Goal: Information Seeking & Learning: Learn about a topic

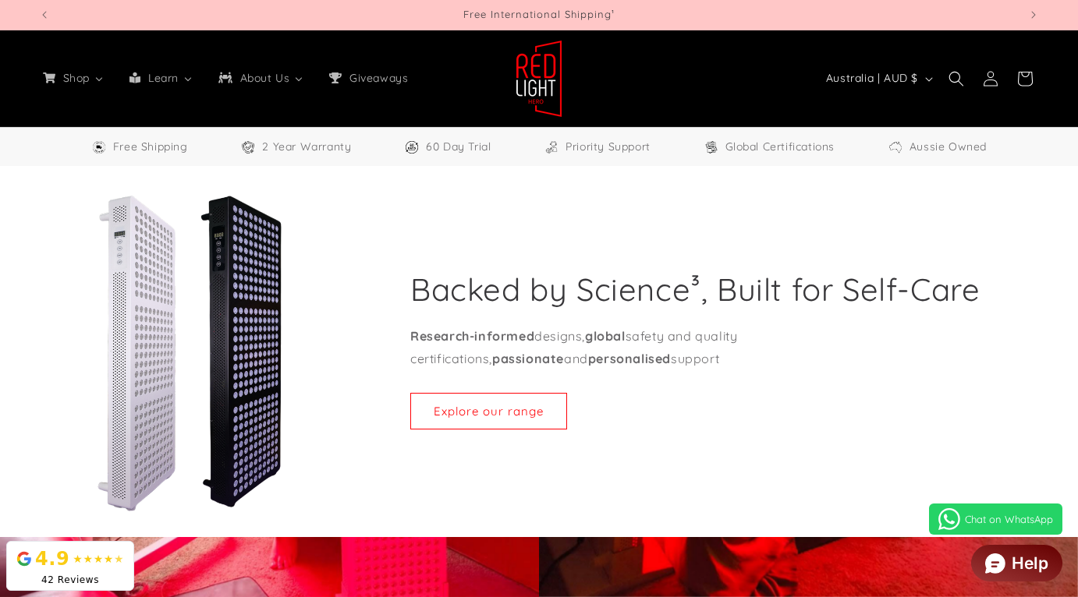
select select "**"
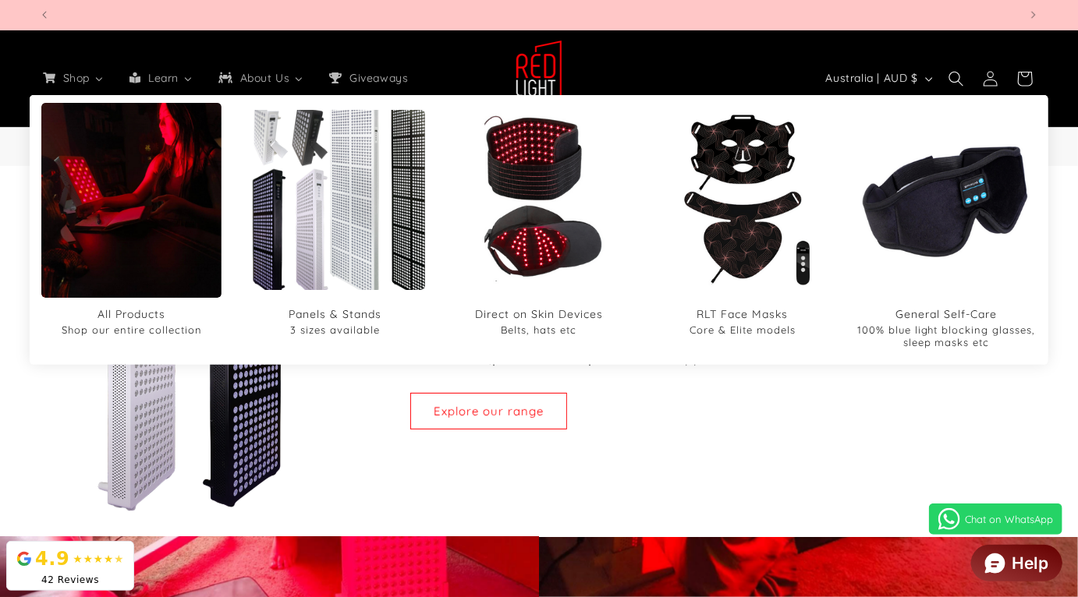
scroll to position [0, 979]
click at [352, 228] on img "Panels & Stands" at bounding box center [335, 200] width 216 height 216
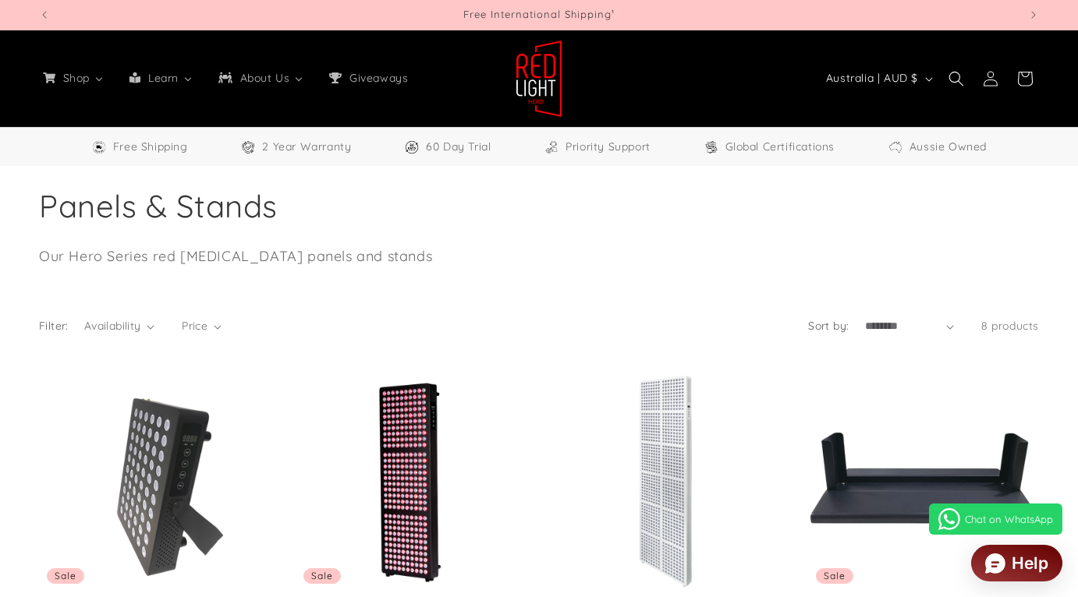
select select "**"
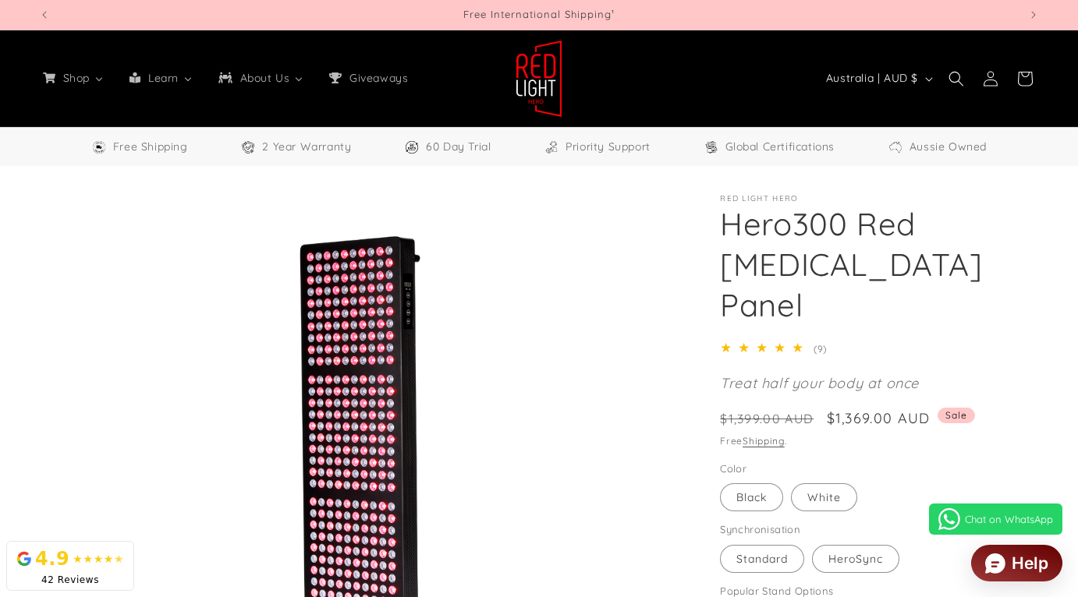
select select "**"
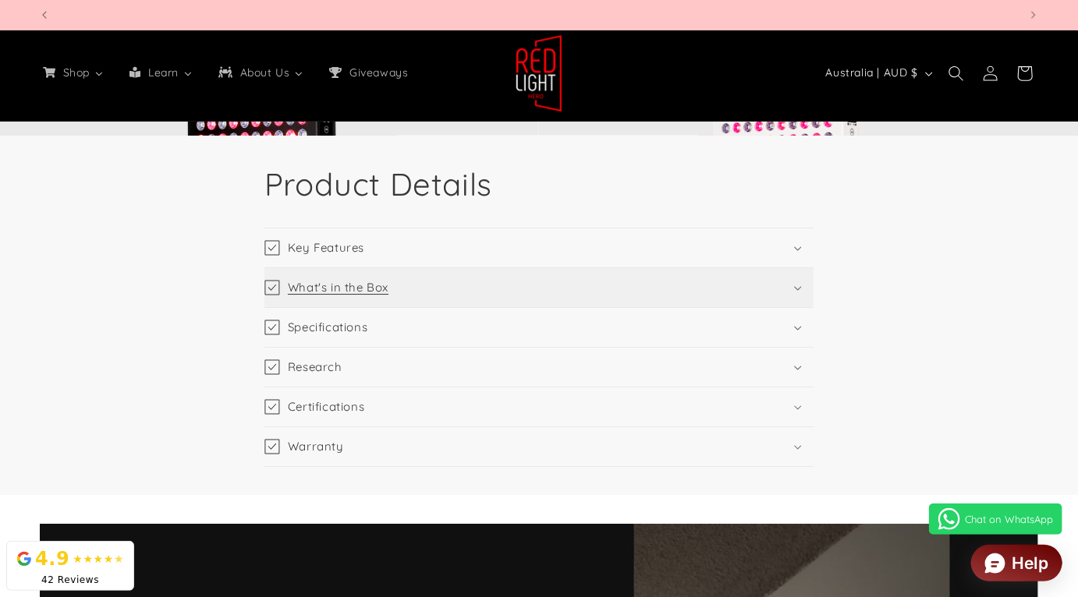
scroll to position [0, 979]
drag, startPoint x: 568, startPoint y: 428, endPoint x: 572, endPoint y: 438, distance: 10.9
click at [569, 428] on summary "Warranty" at bounding box center [538, 446] width 549 height 39
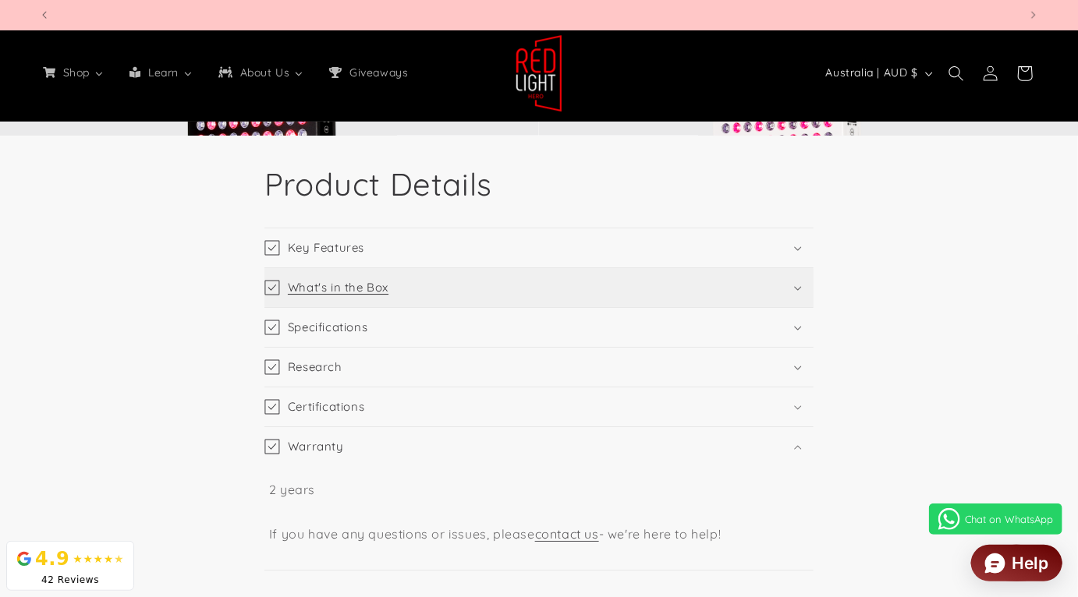
scroll to position [0, 1959]
drag, startPoint x: 765, startPoint y: 537, endPoint x: 271, endPoint y: 540, distance: 494.3
click at [271, 540] on p "2 years If you have any questions or issues, please contact us - we're here to …" at bounding box center [539, 512] width 540 height 67
copy p "If you have any questions or issues, please contact us - we're here to help!"
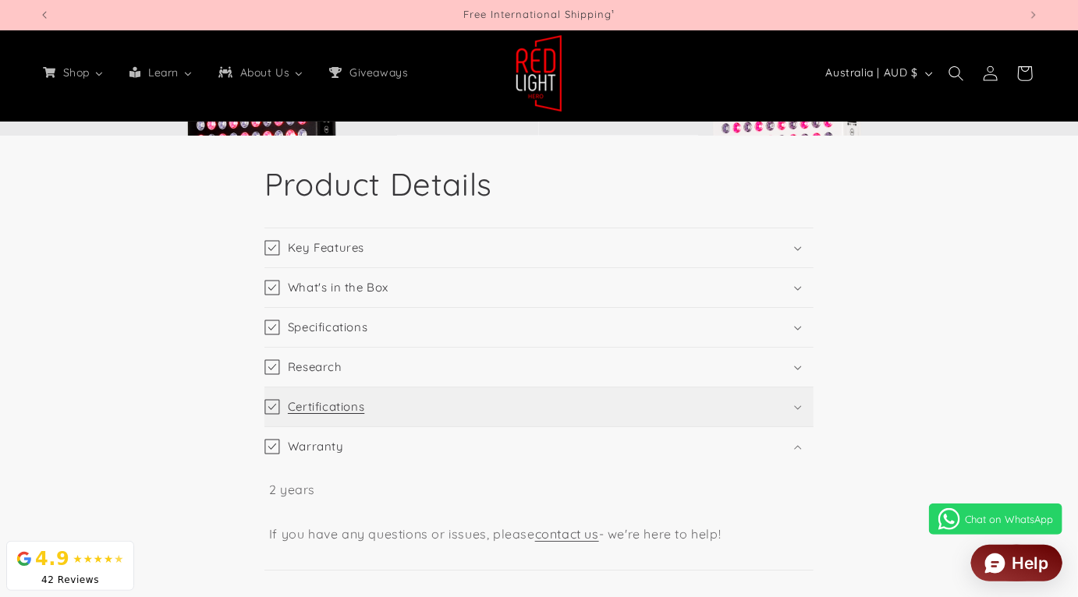
click at [395, 412] on summary "Certifications" at bounding box center [538, 407] width 549 height 39
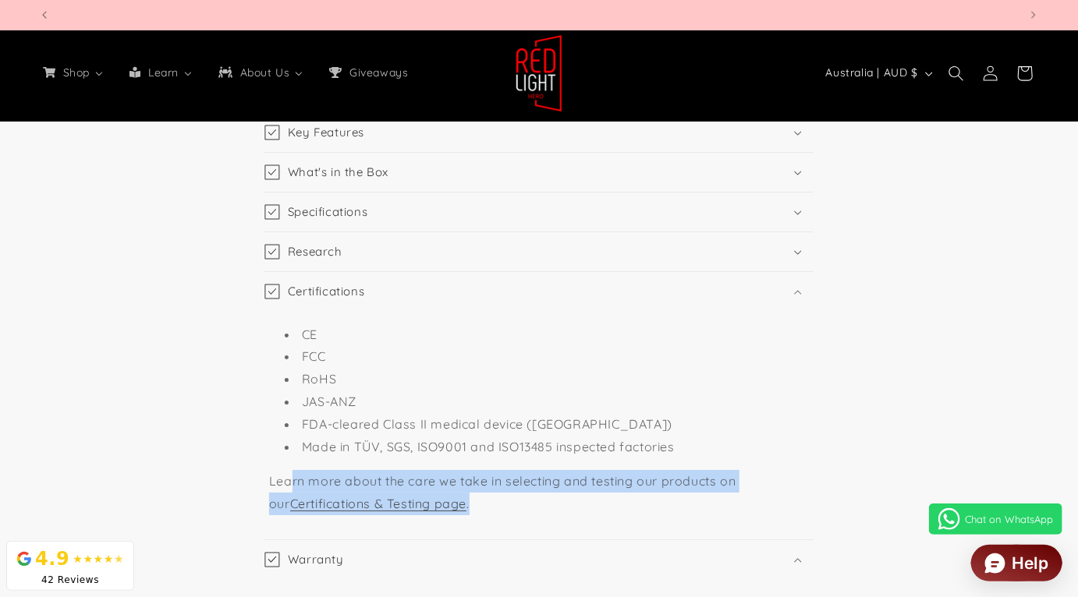
scroll to position [0, 1959]
drag, startPoint x: 478, startPoint y: 508, endPoint x: 261, endPoint y: 484, distance: 218.0
click at [261, 484] on div "Product Details Key Features Can treat half your body at once (~90*30cm with 30…" at bounding box center [539, 366] width 572 height 636
copy p "Learn more about the care we take in selecting and testing our products on our …"
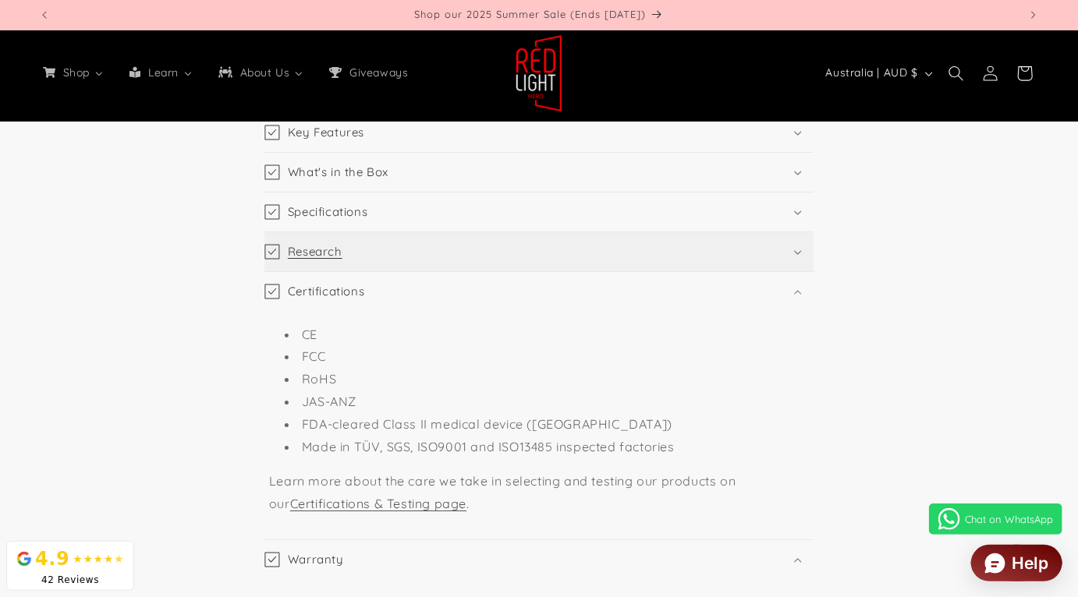
click at [417, 247] on summary "Research" at bounding box center [538, 251] width 549 height 39
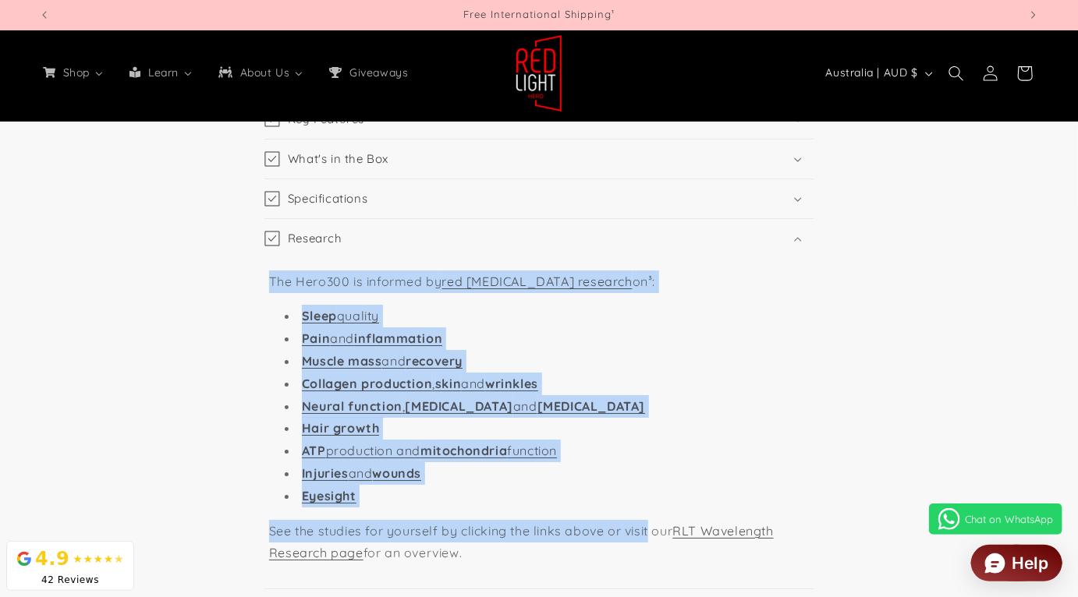
scroll to position [2370, 0]
drag, startPoint x: 252, startPoint y: 292, endPoint x: 581, endPoint y: 557, distance: 423.0
click at [580, 558] on div "Product Details Key Features Can treat half your body at once (~90*30cm with 30…" at bounding box center [539, 519] width 572 height 967
copy div "The Hero300 is informed by red light therapy research on³: Sleep quality Pain a…"
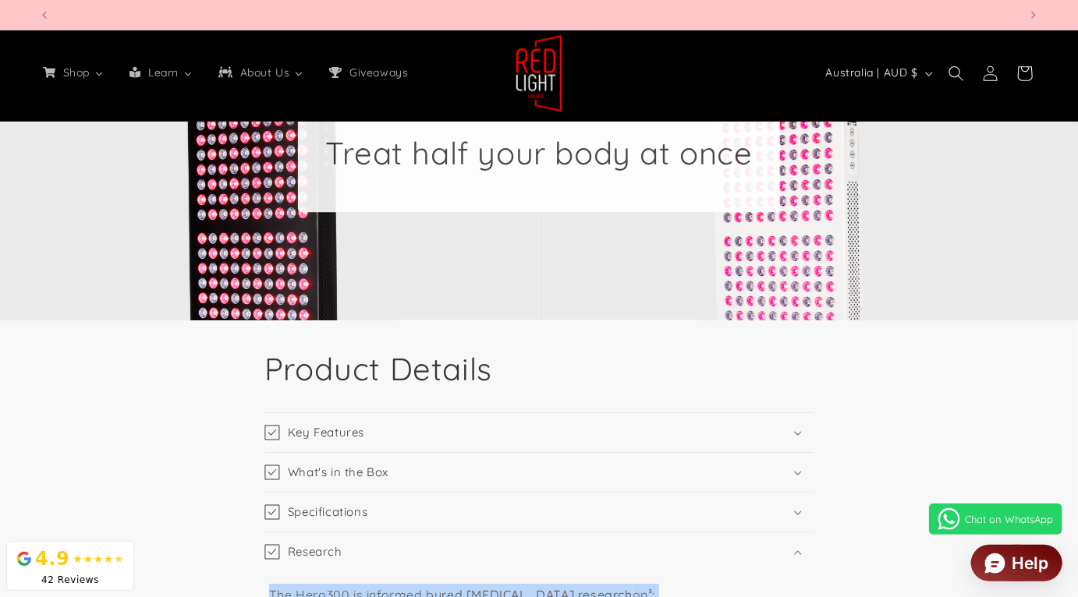
scroll to position [0, 0]
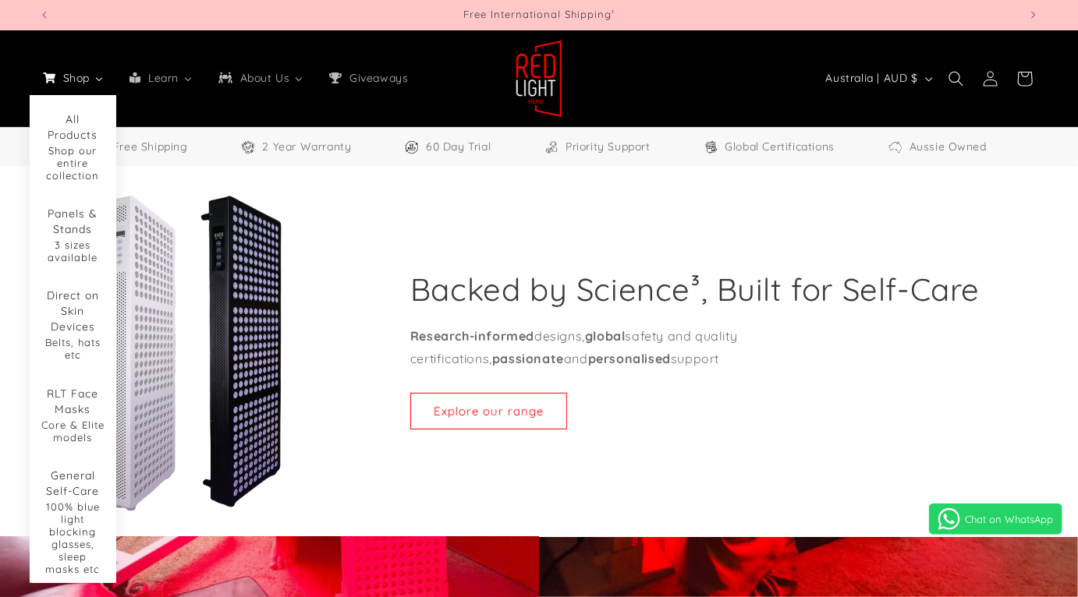
select select "**"
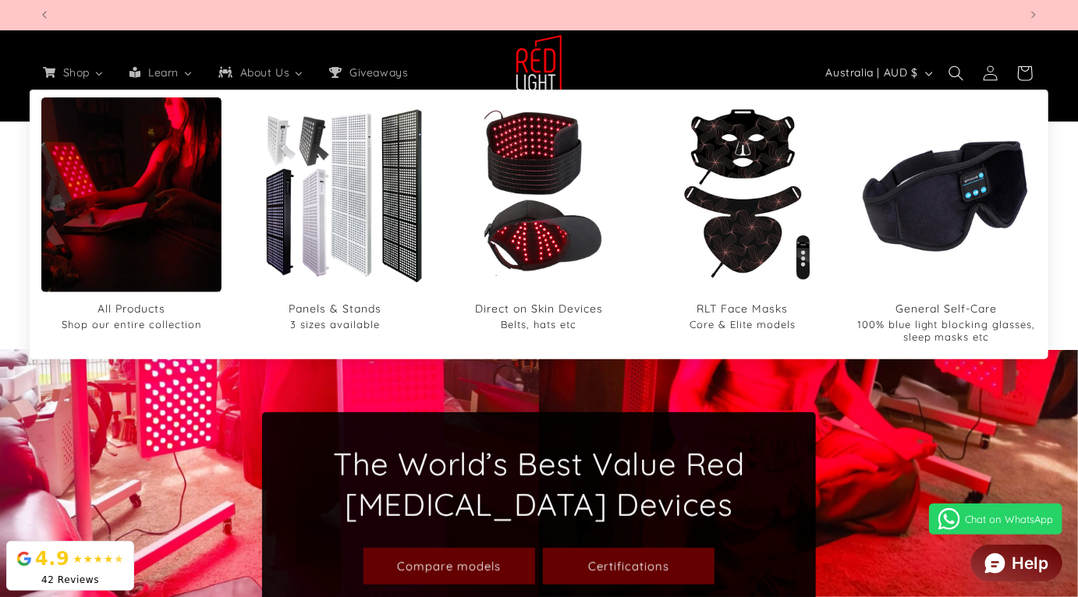
scroll to position [0, 979]
click at [115, 136] on img "All Products" at bounding box center [131, 195] width 216 height 260
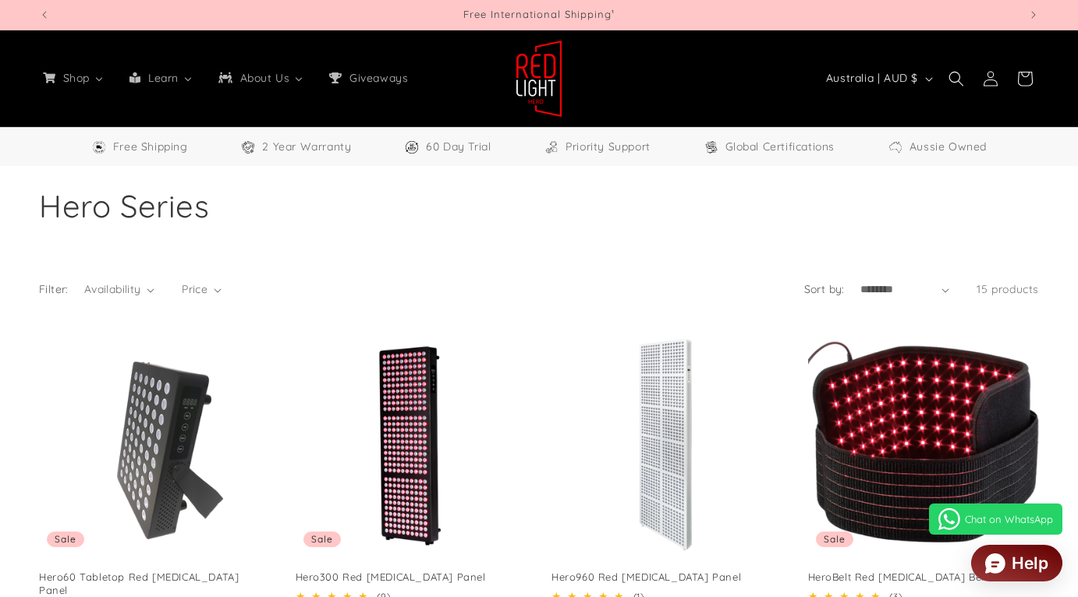
select select "**"
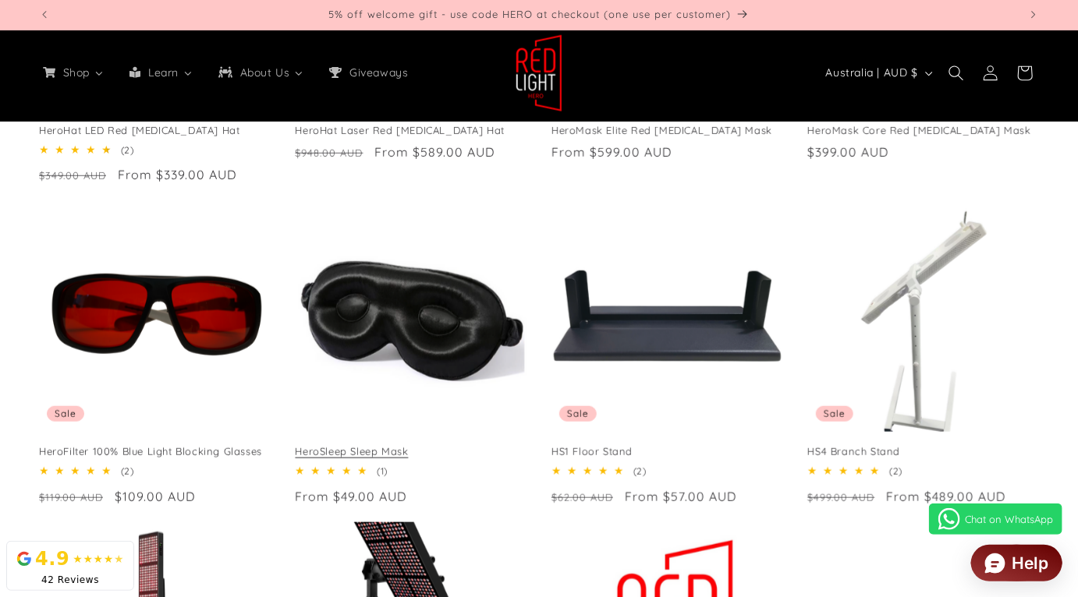
scroll to position [774, 0]
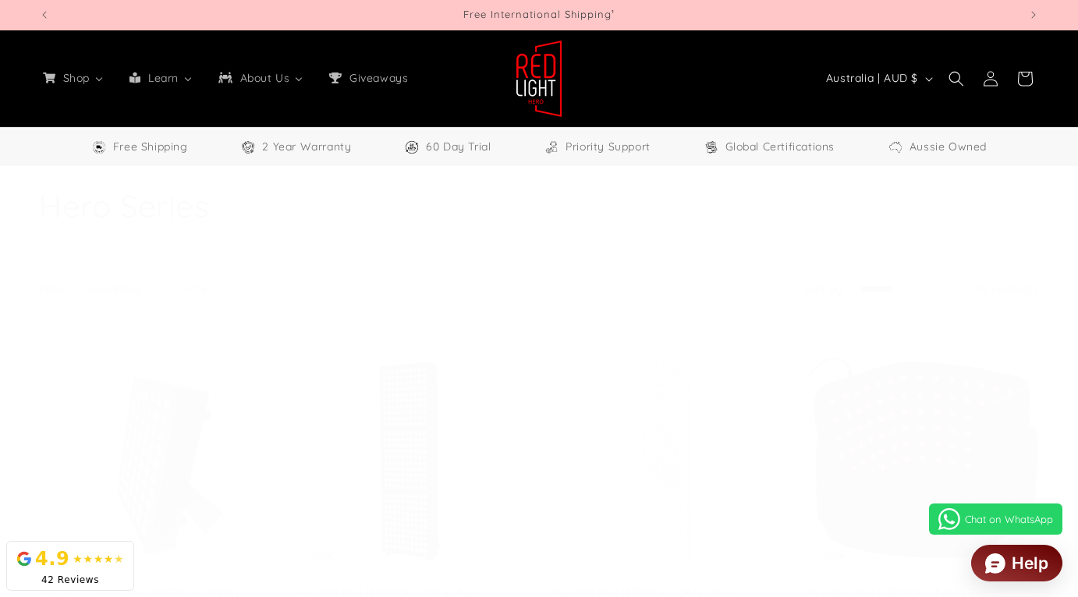
select select "**"
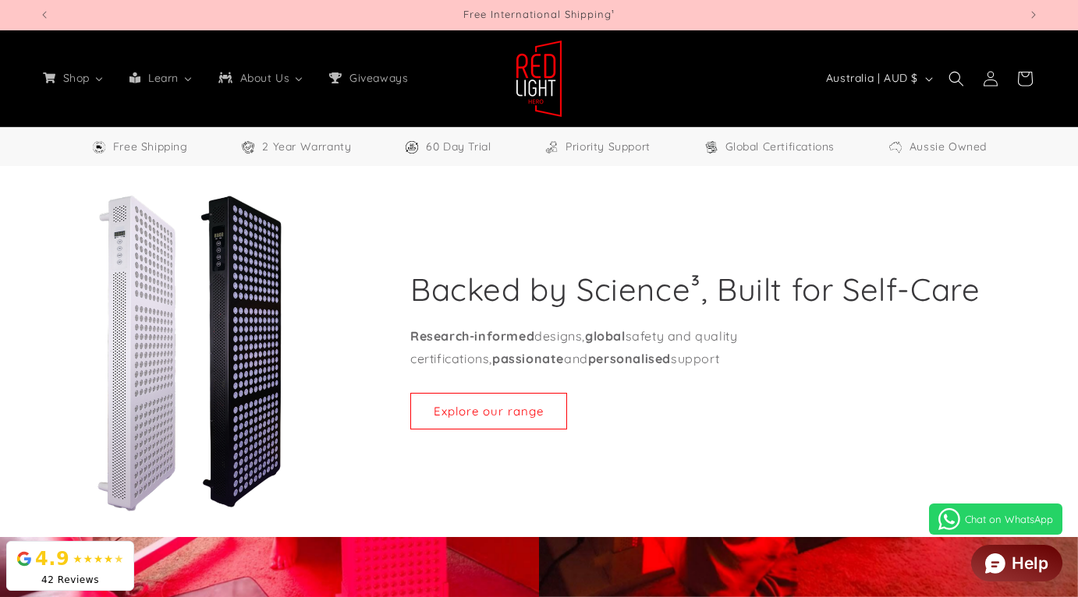
select select "**"
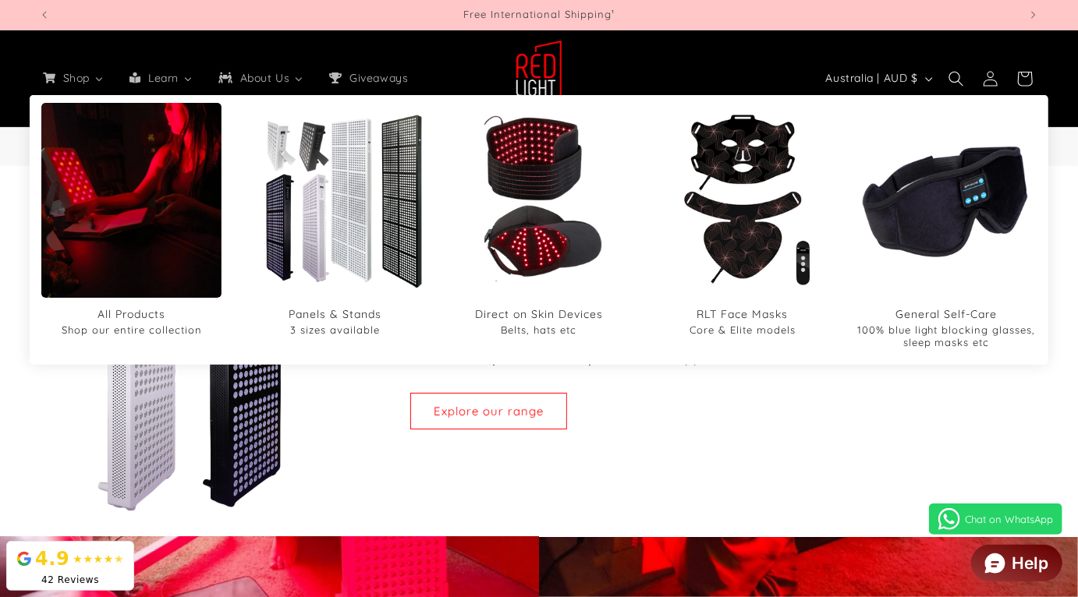
click at [76, 172] on img "All Products" at bounding box center [131, 200] width 216 height 260
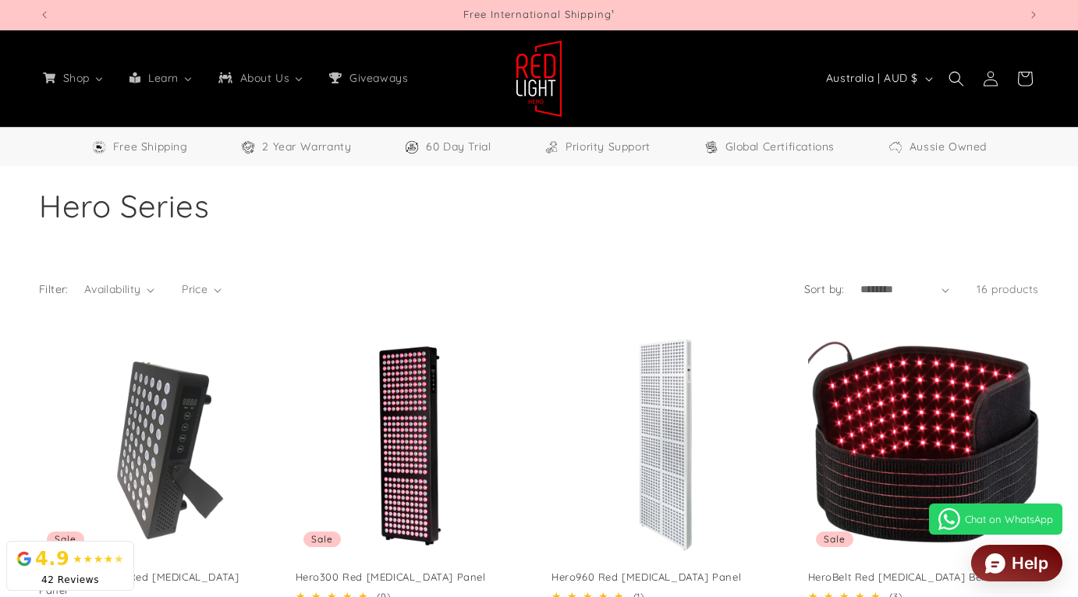
select select "**"
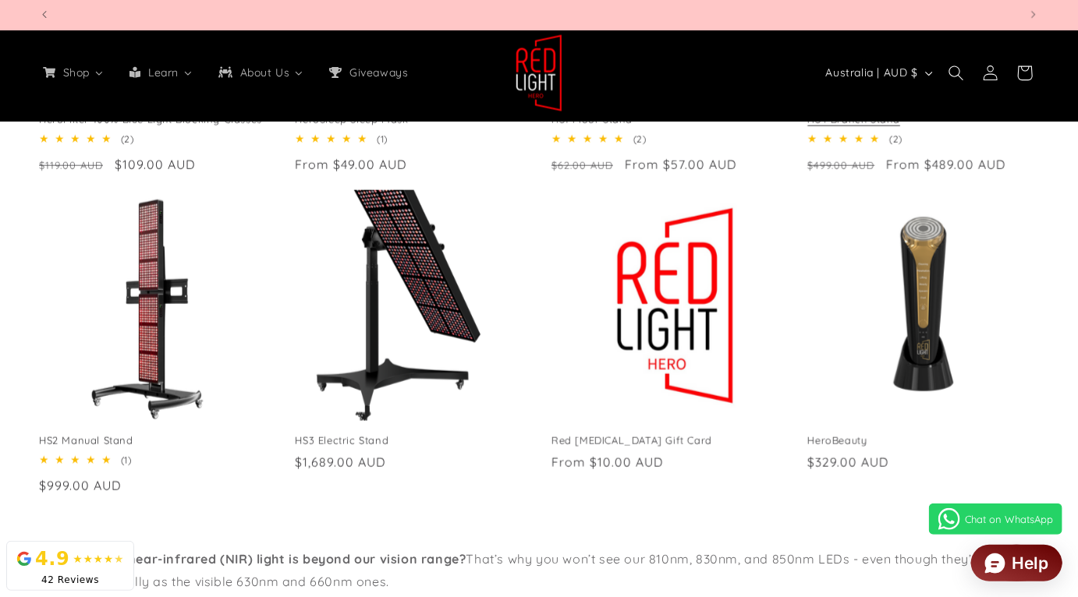
scroll to position [0, 3918]
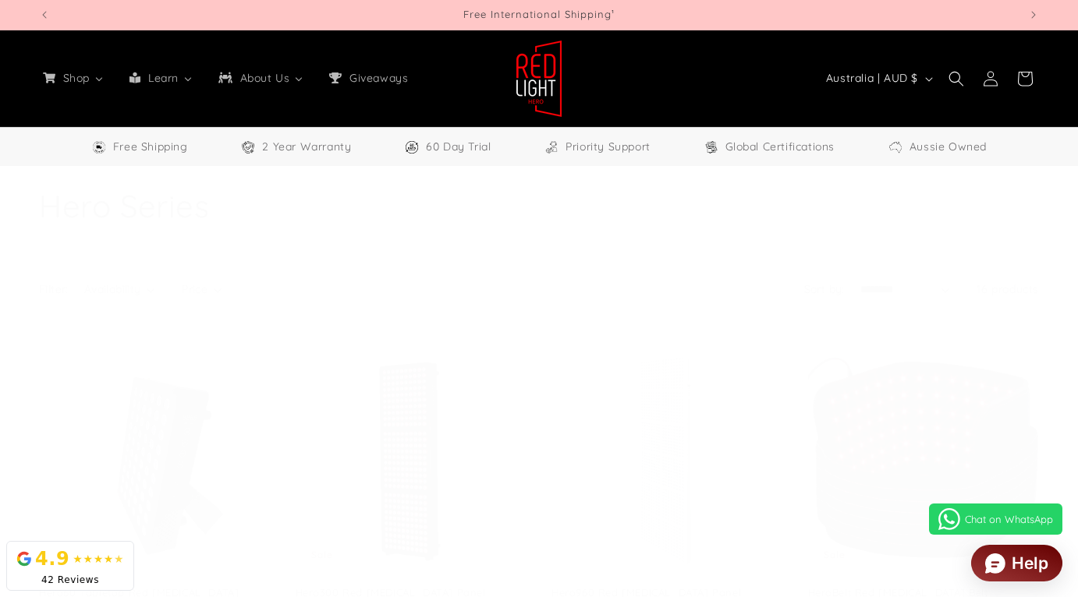
select select "**"
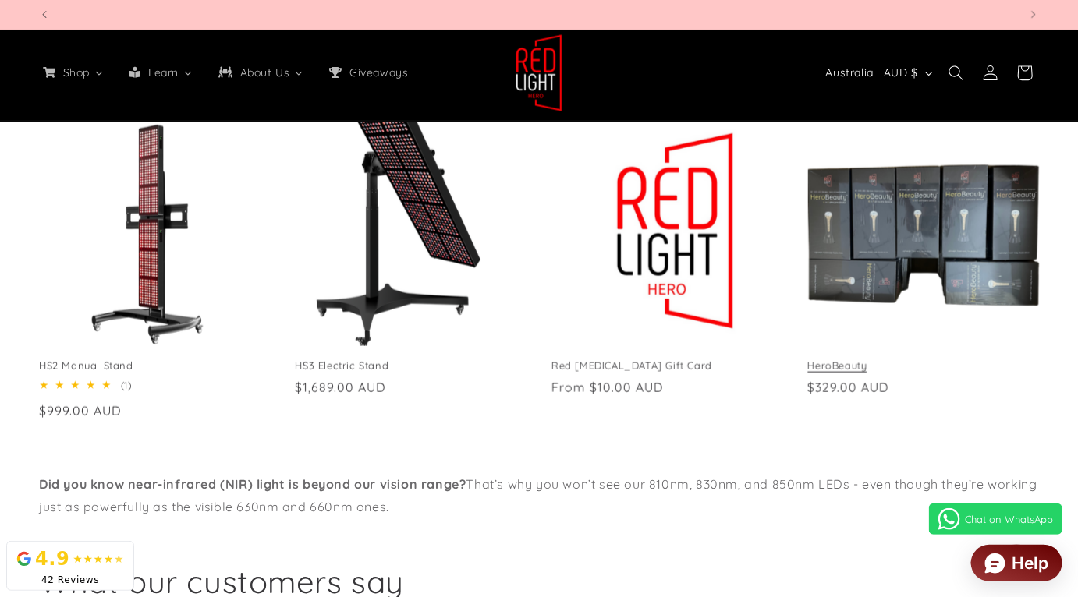
scroll to position [0, 1959]
click at [991, 359] on link "HeroBeauty" at bounding box center [924, 365] width 232 height 13
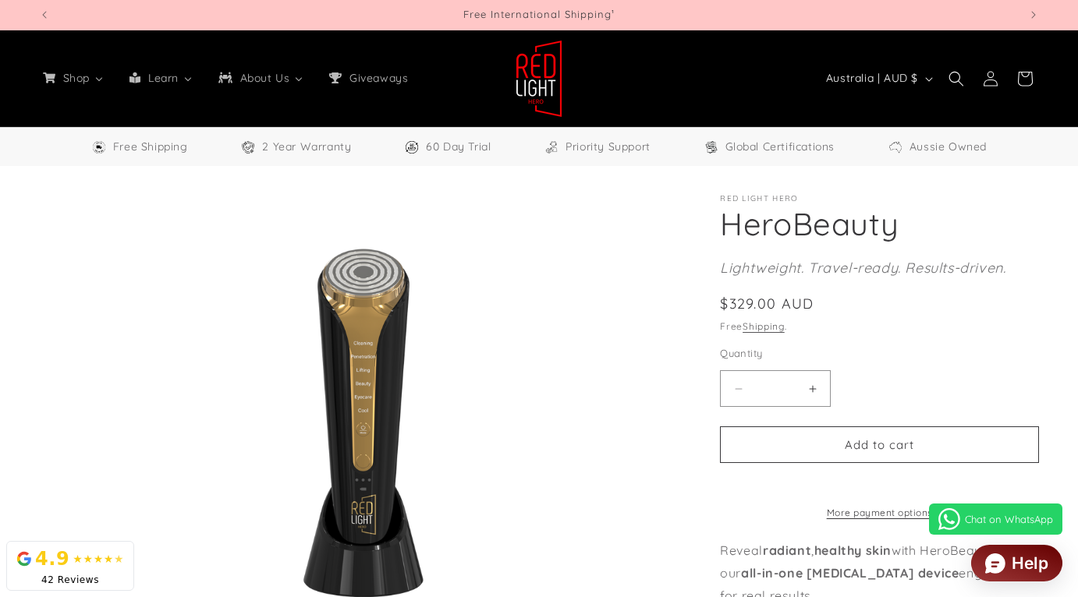
select select "**"
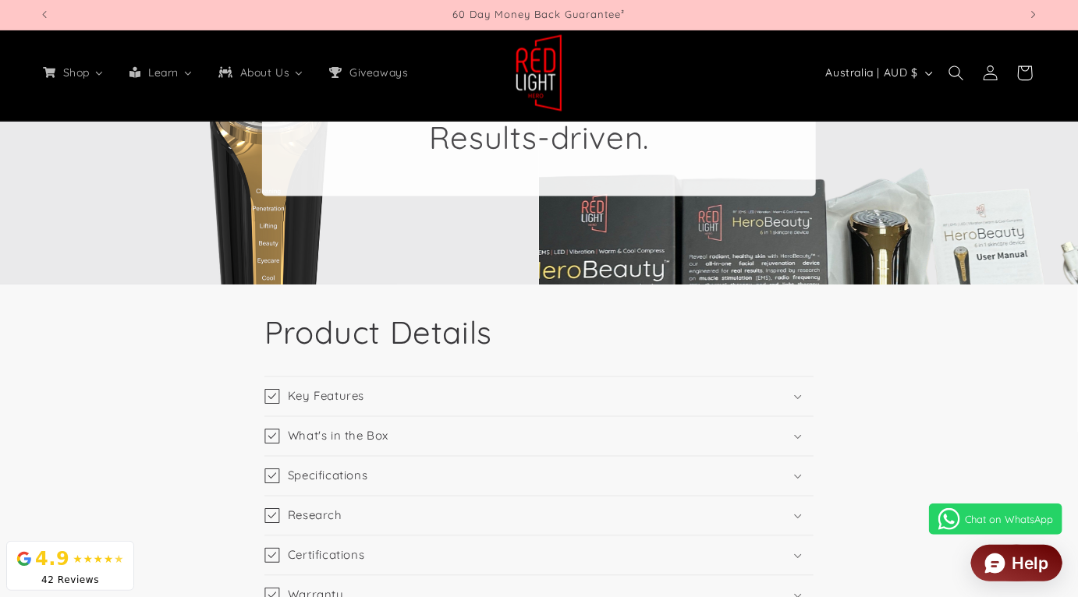
scroll to position [1233, 0]
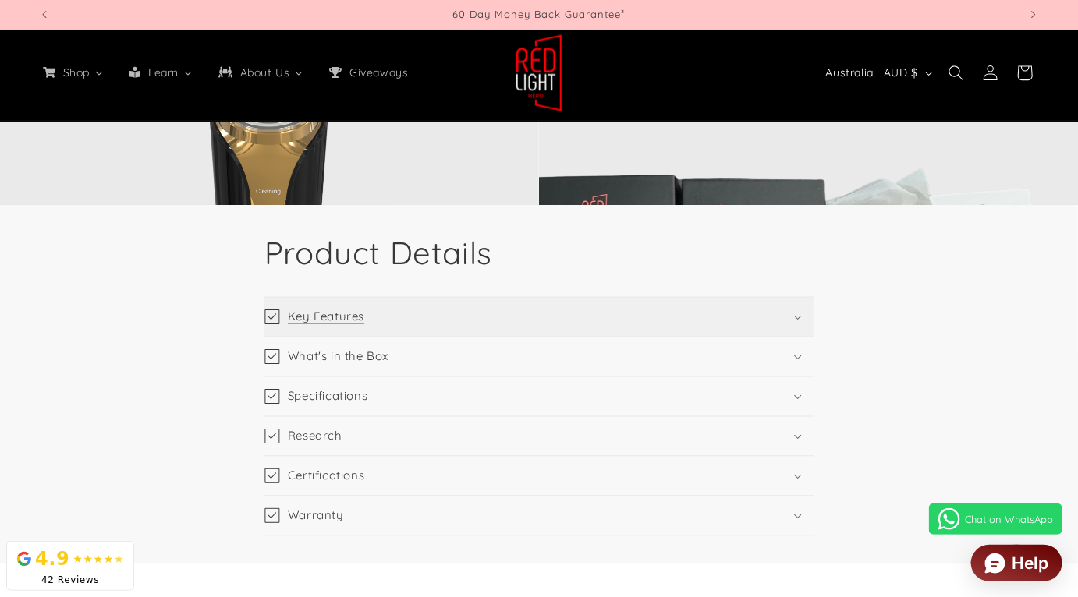
click at [455, 337] on summary "Key Features" at bounding box center [538, 317] width 549 height 39
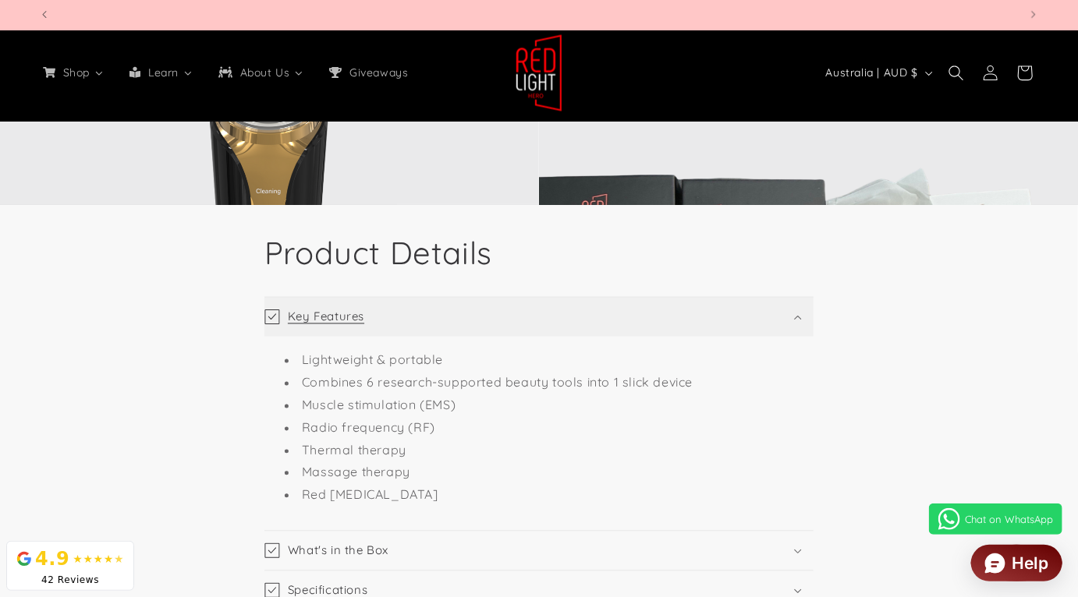
scroll to position [0, 1959]
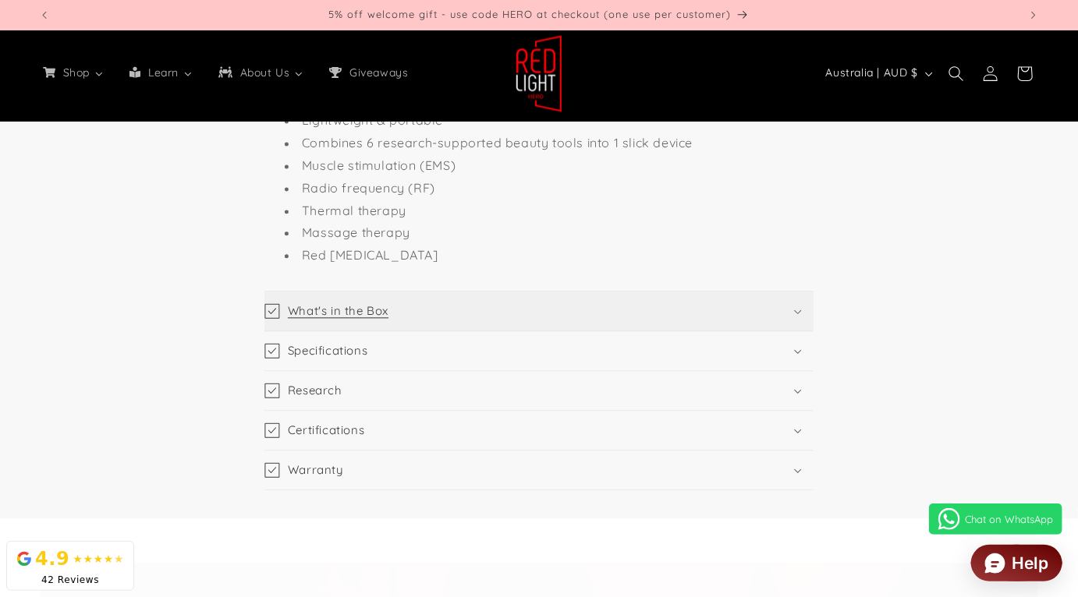
click at [469, 331] on summary "What's in the Box" at bounding box center [538, 311] width 549 height 39
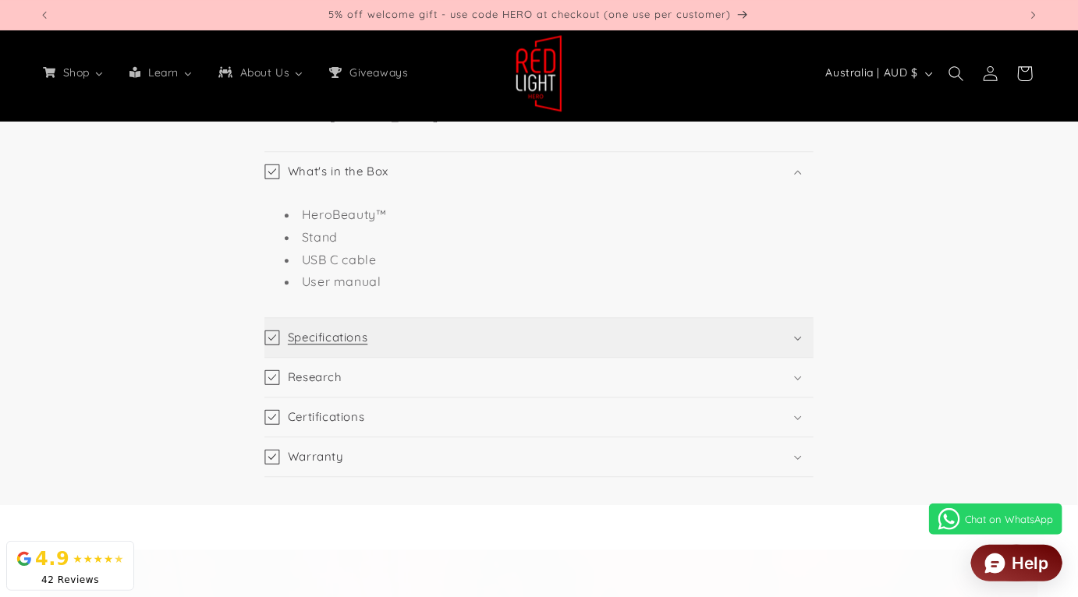
click at [467, 340] on summary "Specifications" at bounding box center [538, 337] width 549 height 39
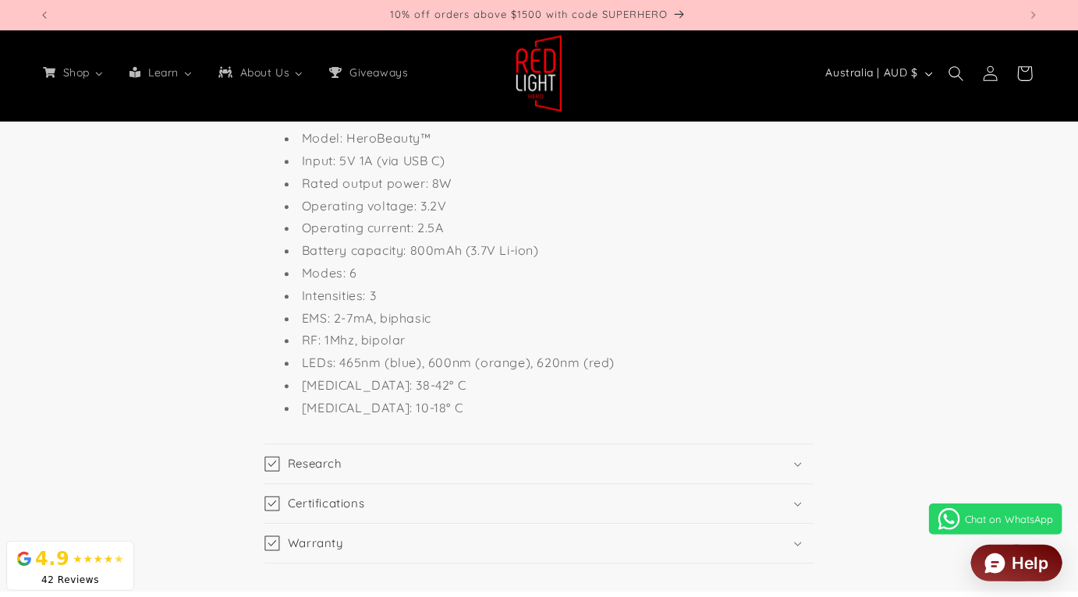
scroll to position [1913, 0]
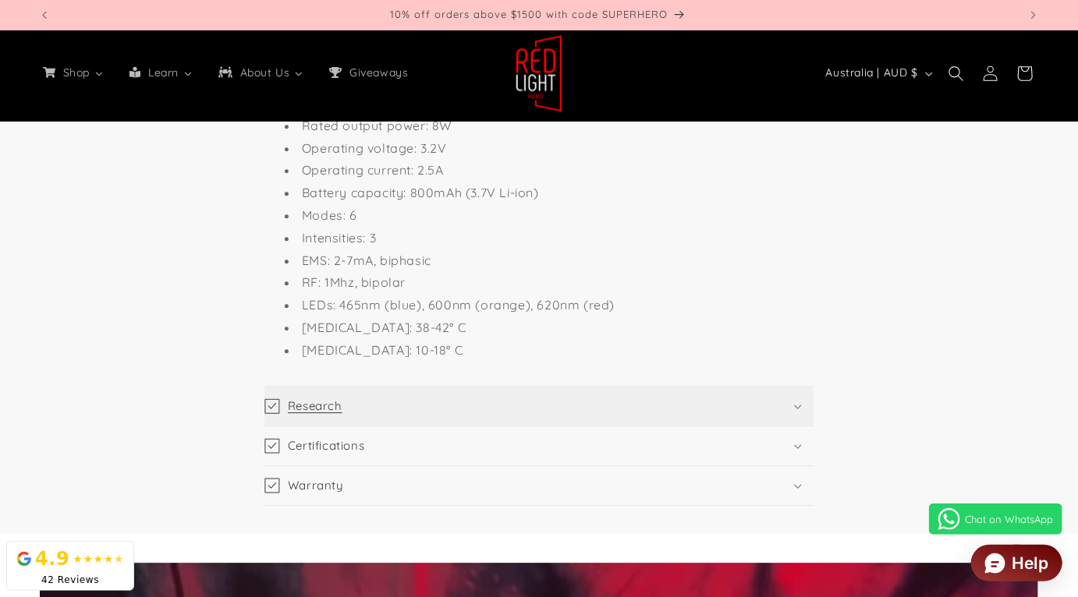
click at [479, 411] on summary "Research" at bounding box center [538, 406] width 549 height 39
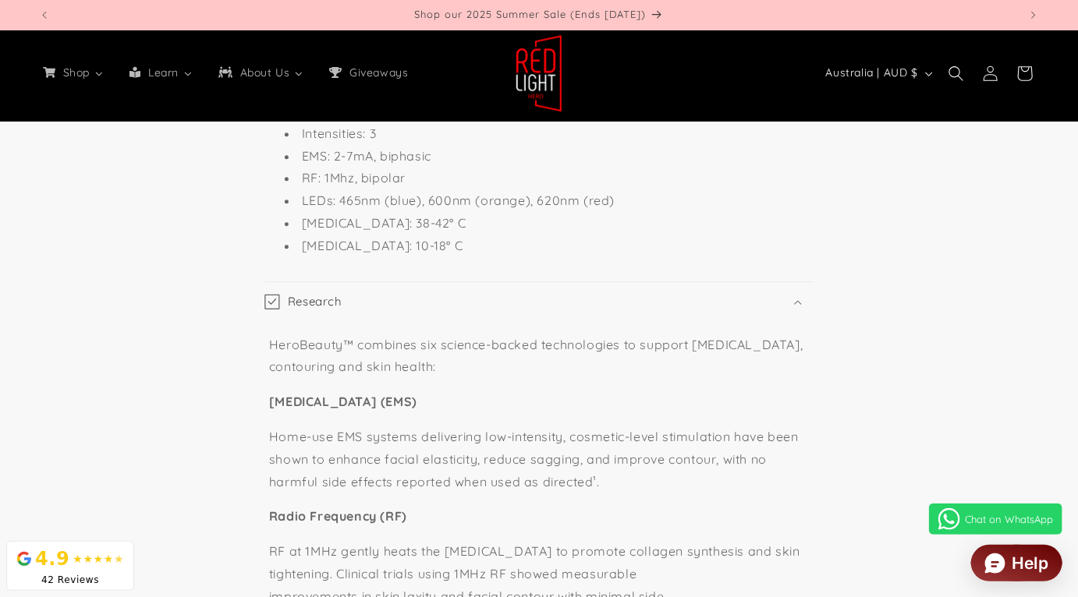
scroll to position [1957, 0]
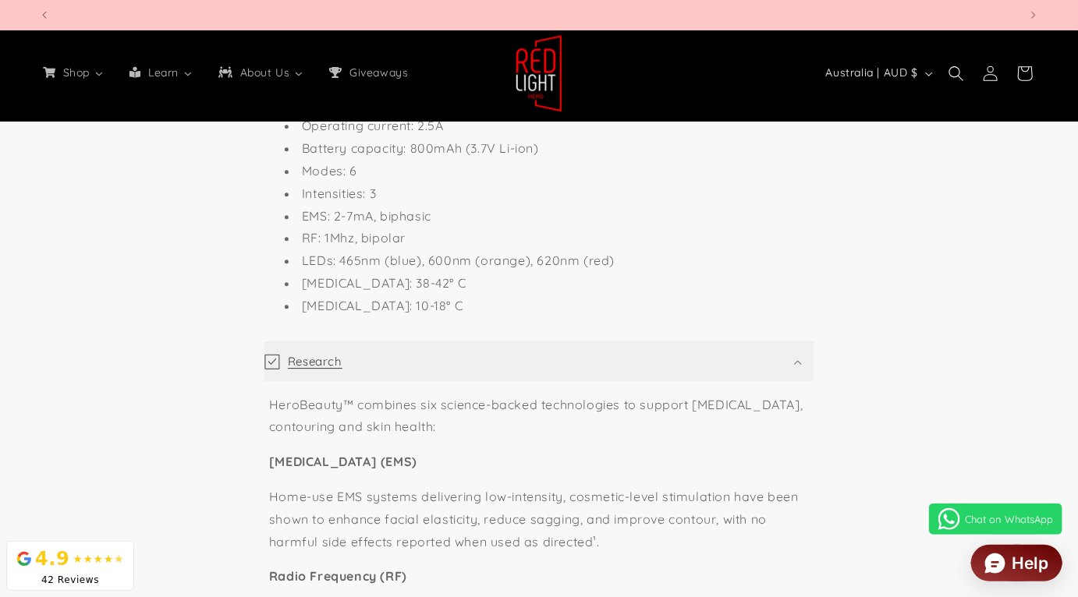
click at [443, 373] on summary "Research" at bounding box center [538, 361] width 549 height 39
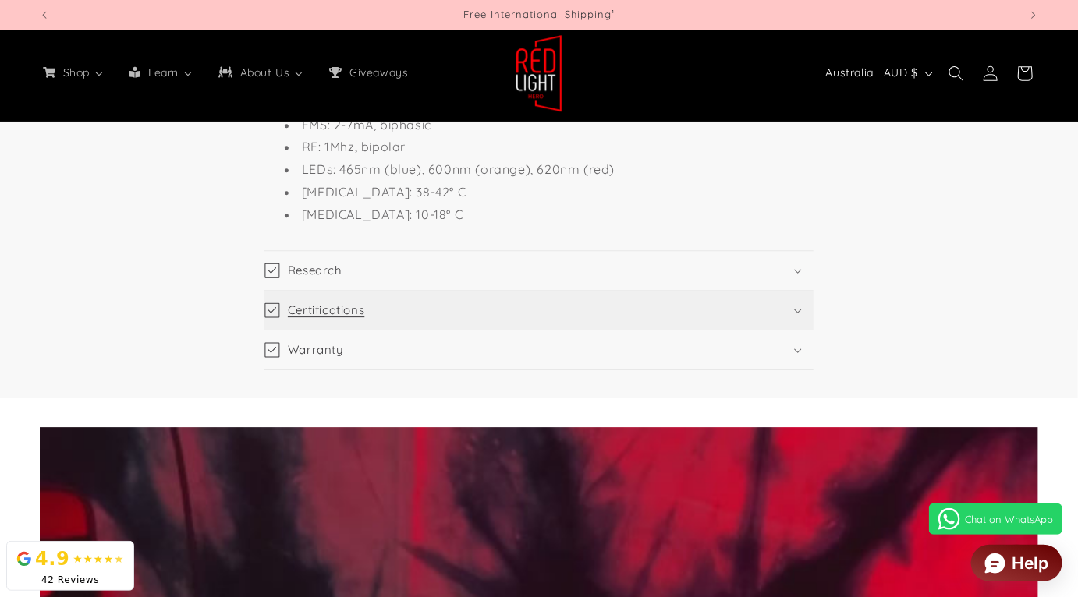
click at [473, 330] on summary "Certifications" at bounding box center [538, 310] width 549 height 39
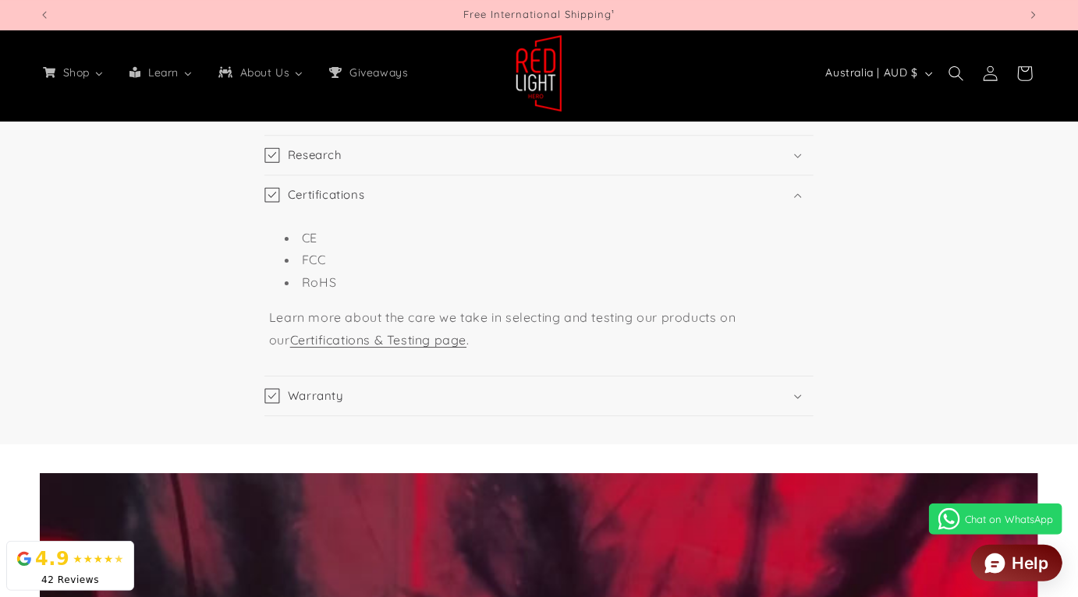
scroll to position [2165, 0]
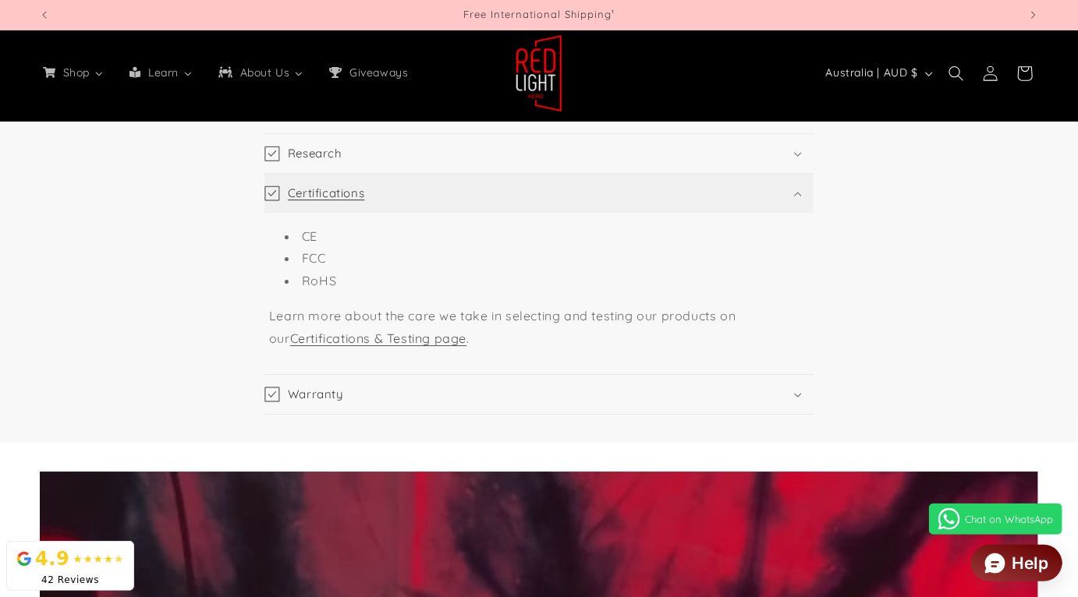
click at [557, 212] on summary "Certifications" at bounding box center [538, 193] width 549 height 39
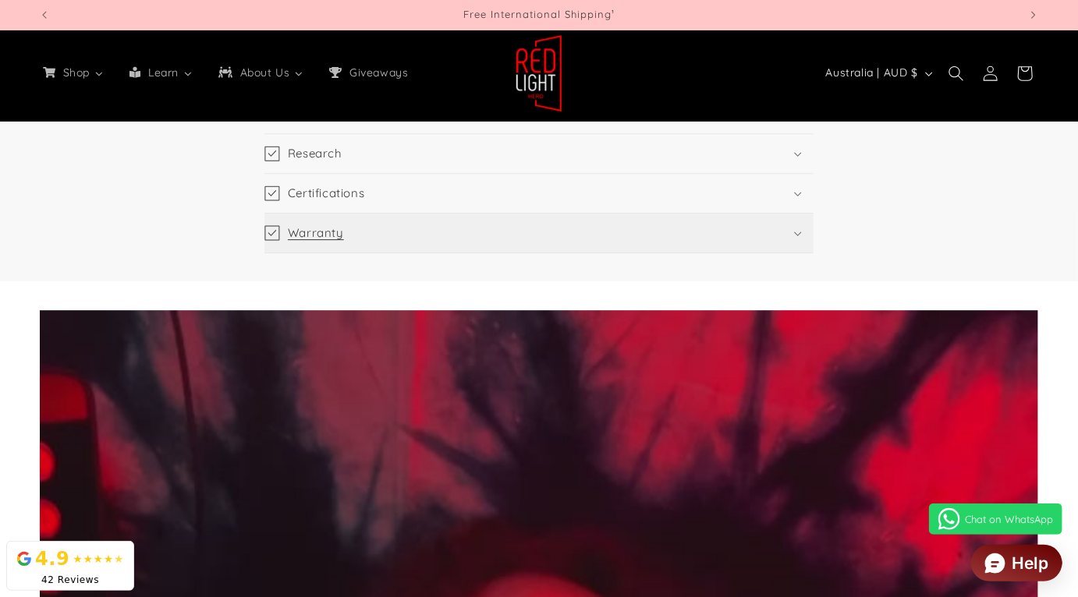
click at [512, 246] on summary "Warranty" at bounding box center [538, 233] width 549 height 39
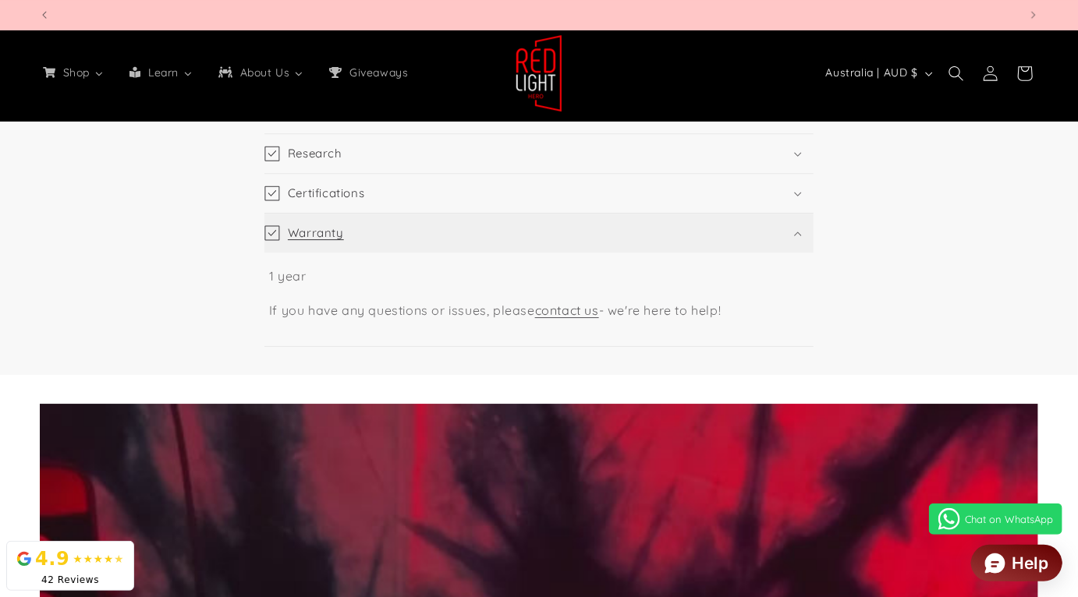
scroll to position [0, 1959]
click at [513, 246] on summary "Warranty" at bounding box center [538, 233] width 549 height 39
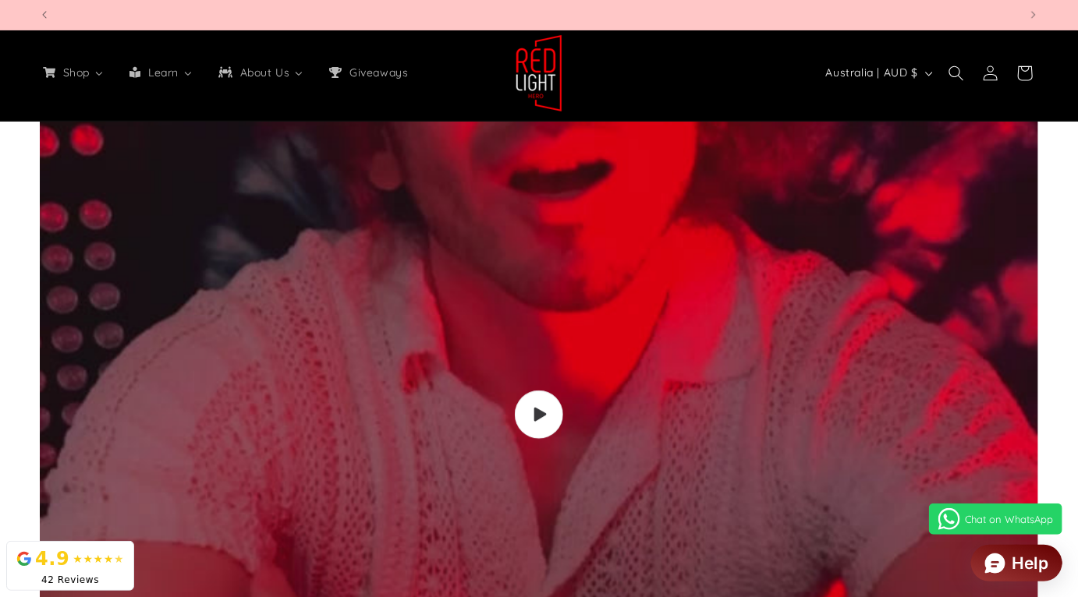
scroll to position [0, 0]
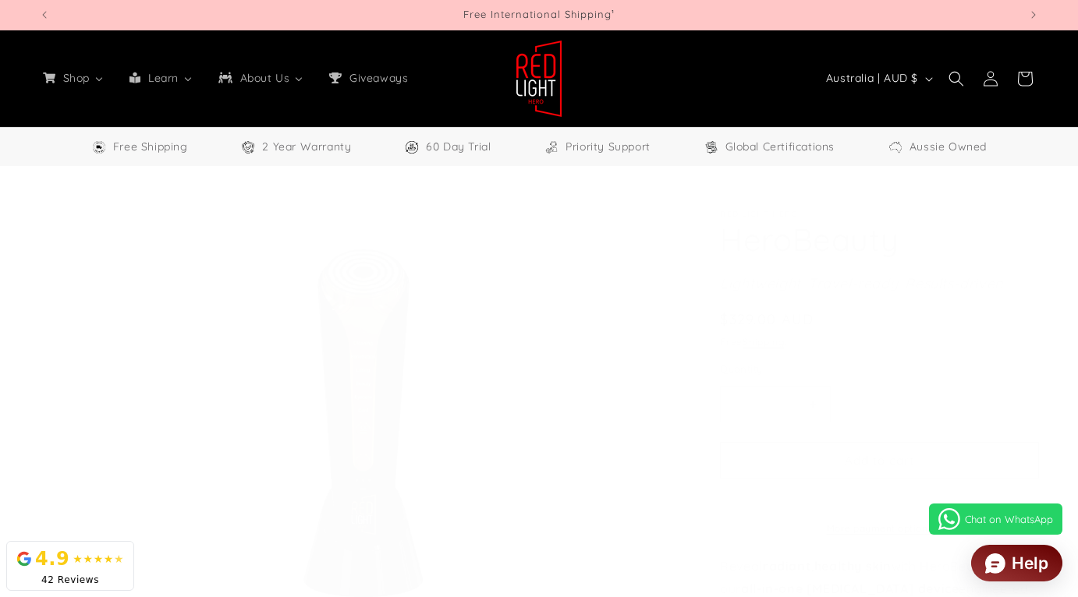
select select "**"
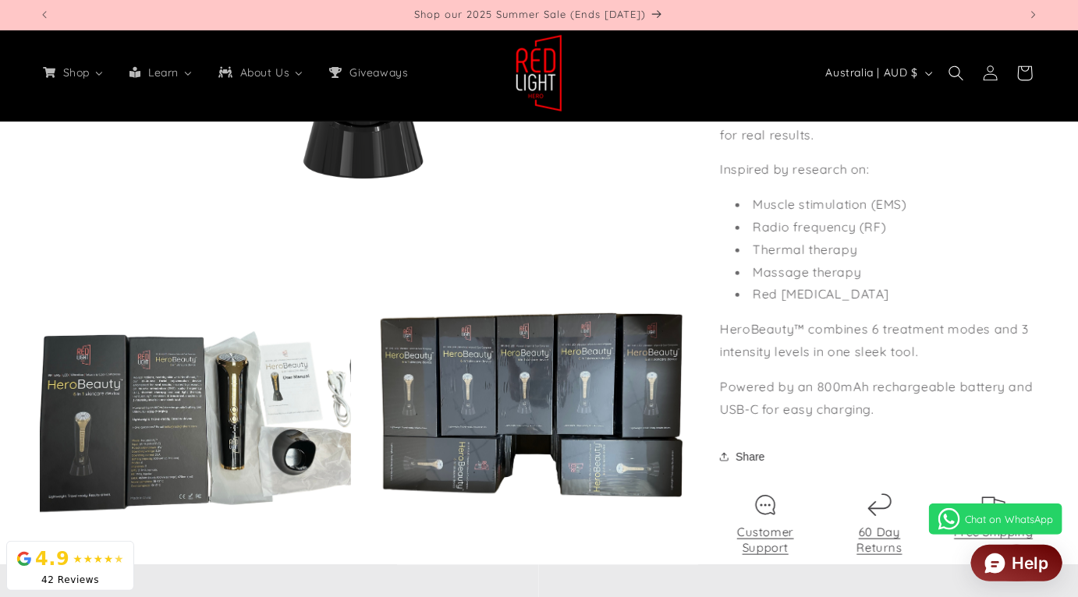
scroll to position [660, 0]
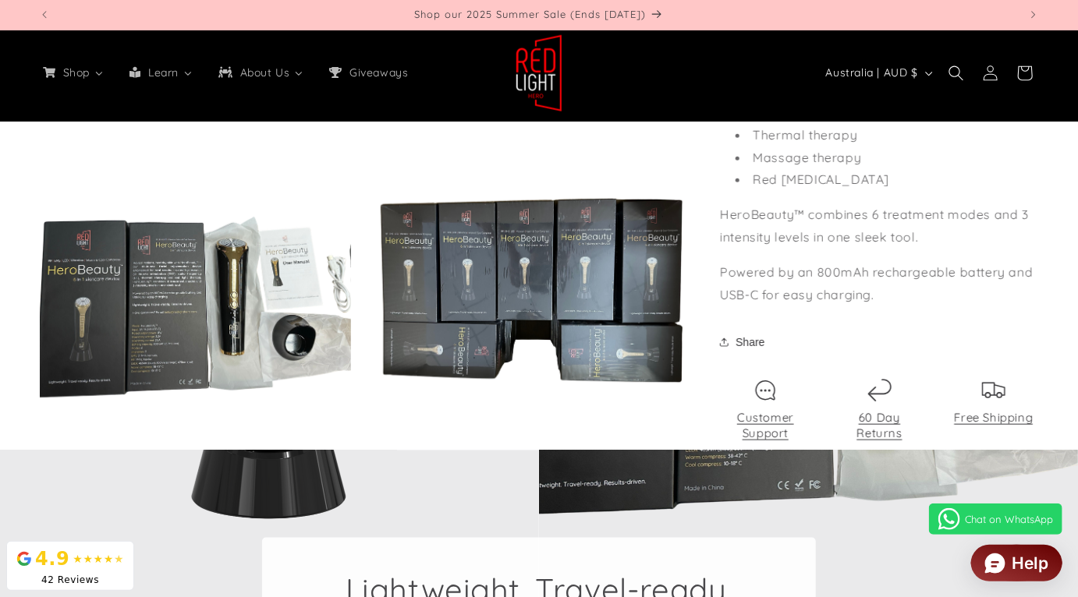
click at [763, 306] on p "Powered by an 800mAh rechargeable battery and USB-C for easy charging." at bounding box center [879, 283] width 319 height 45
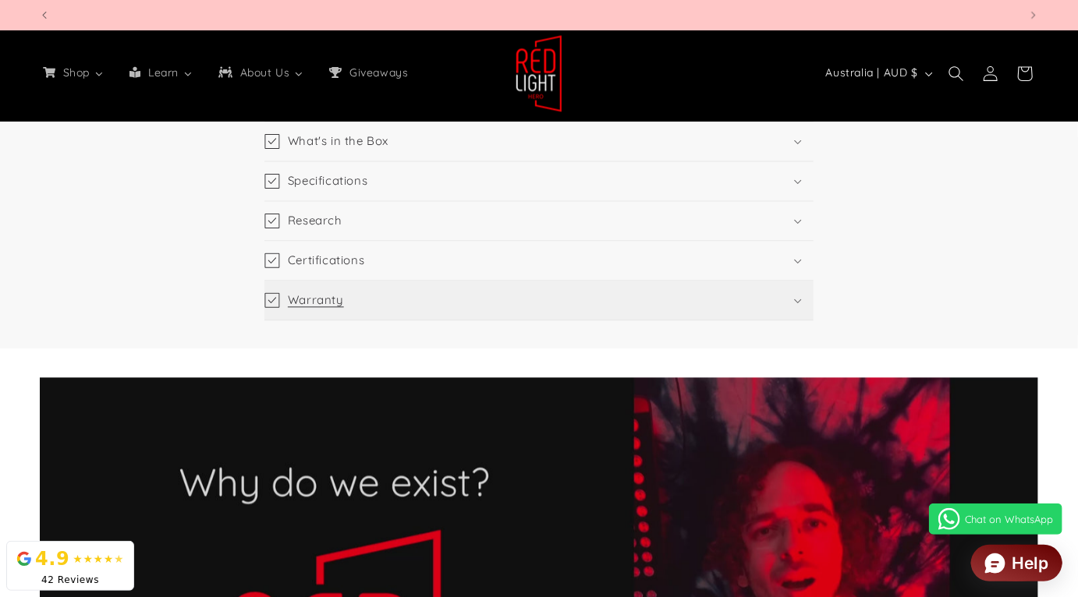
scroll to position [0, 2939]
click at [763, 317] on summary "Warranty" at bounding box center [538, 300] width 549 height 39
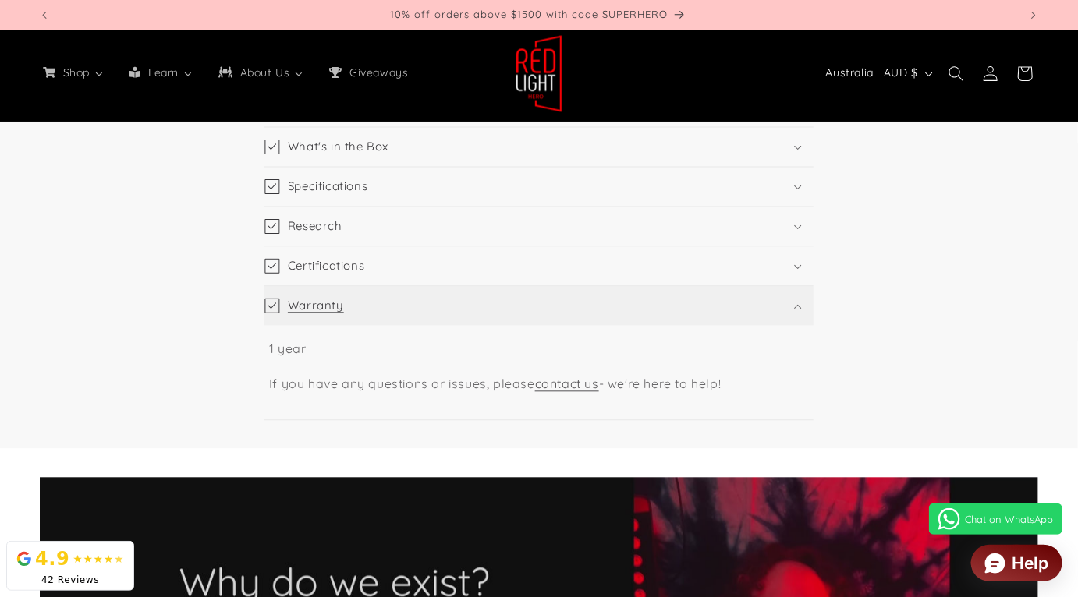
click at [770, 314] on summary "Warranty" at bounding box center [538, 305] width 549 height 39
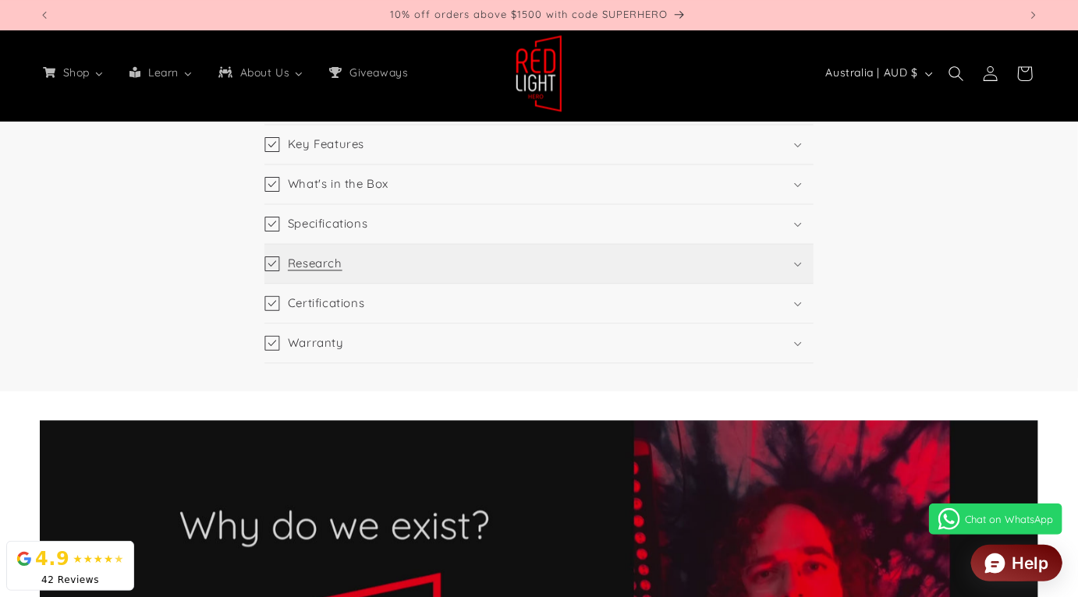
click at [775, 283] on summary "Research" at bounding box center [538, 263] width 549 height 39
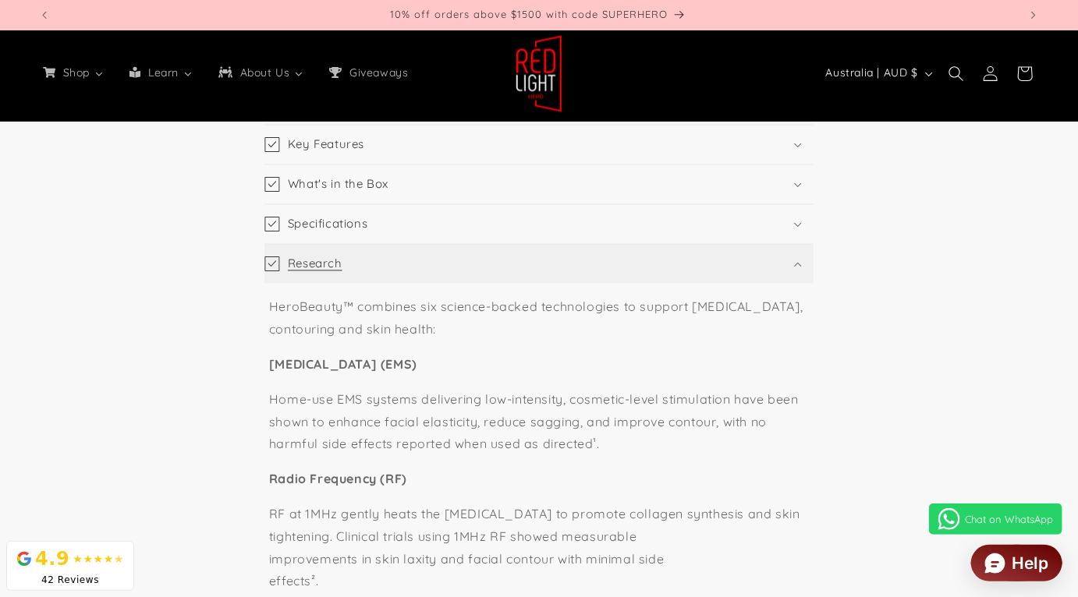
click at [777, 279] on summary "Research" at bounding box center [538, 263] width 549 height 39
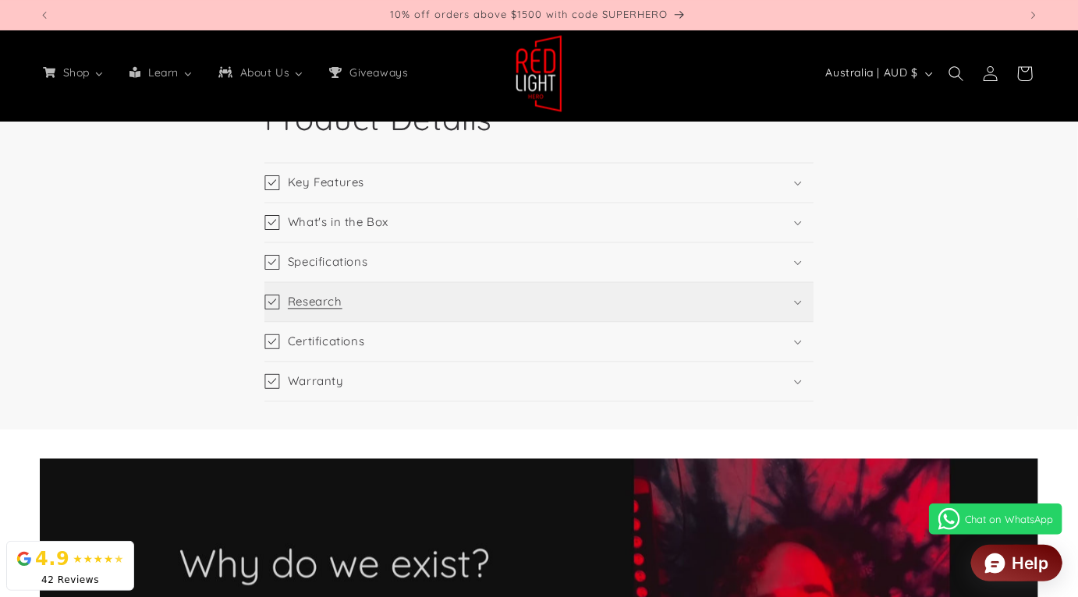
scroll to position [1362, 0]
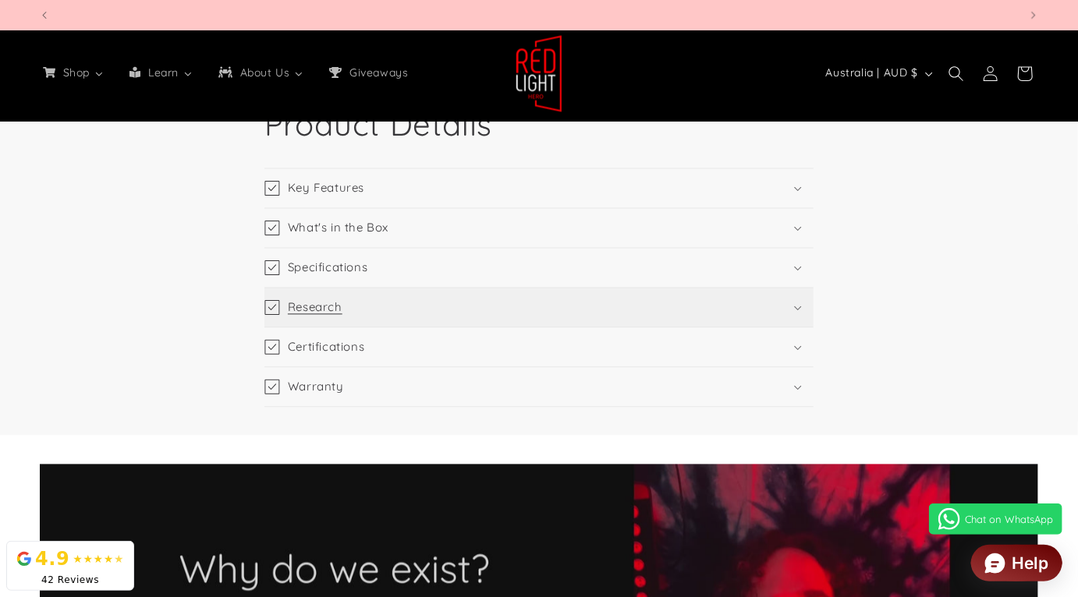
click at [777, 279] on summary "Specifications" at bounding box center [538, 267] width 549 height 39
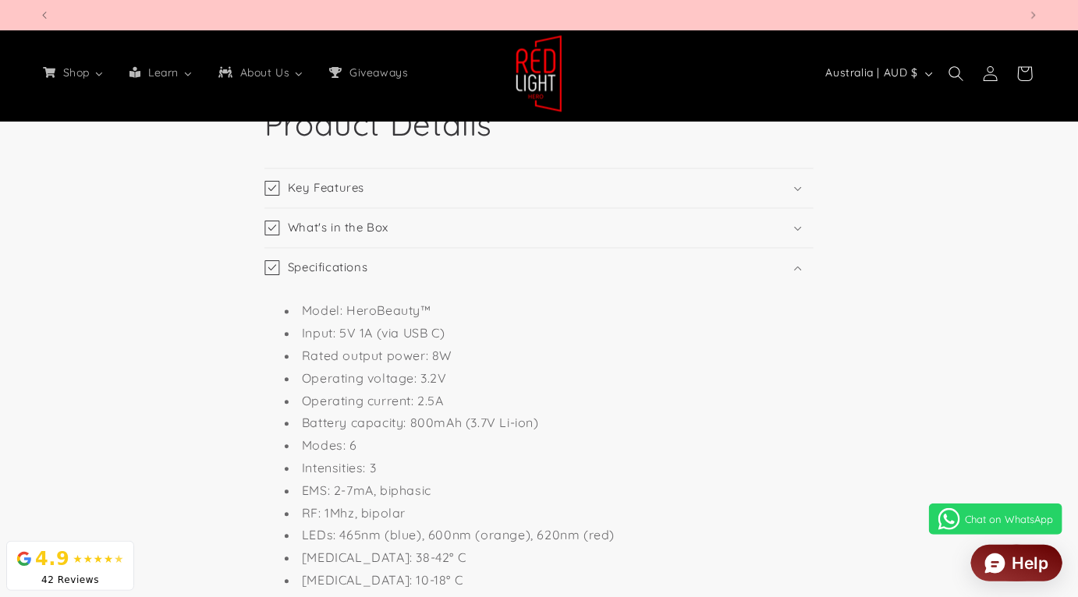
scroll to position [0, 3918]
click at [777, 279] on summary "Specifications" at bounding box center [538, 267] width 549 height 39
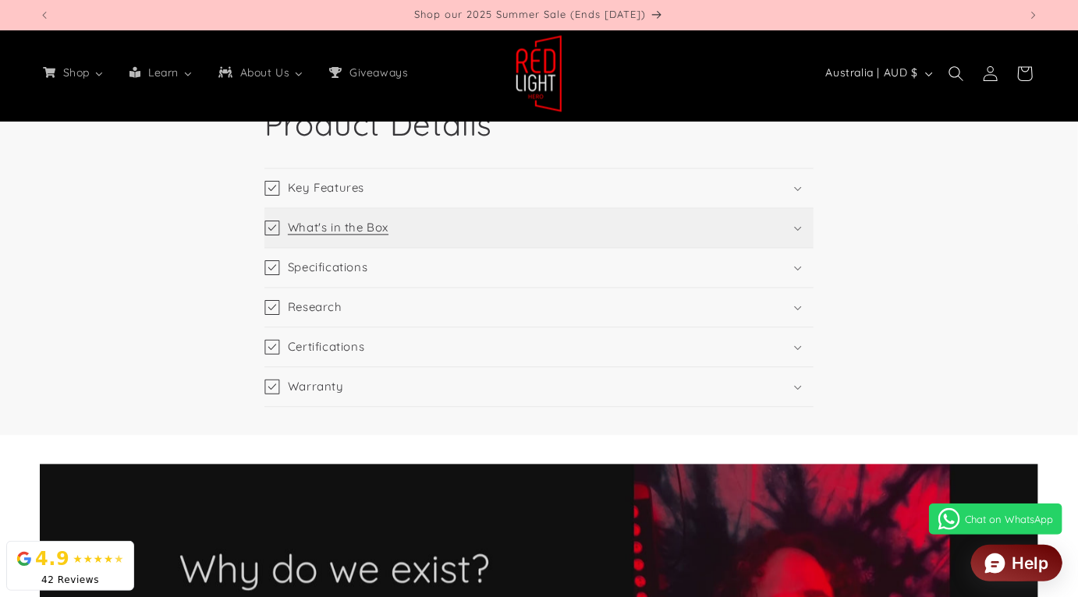
click at [789, 237] on summary "What's in the Box" at bounding box center [538, 227] width 549 height 39
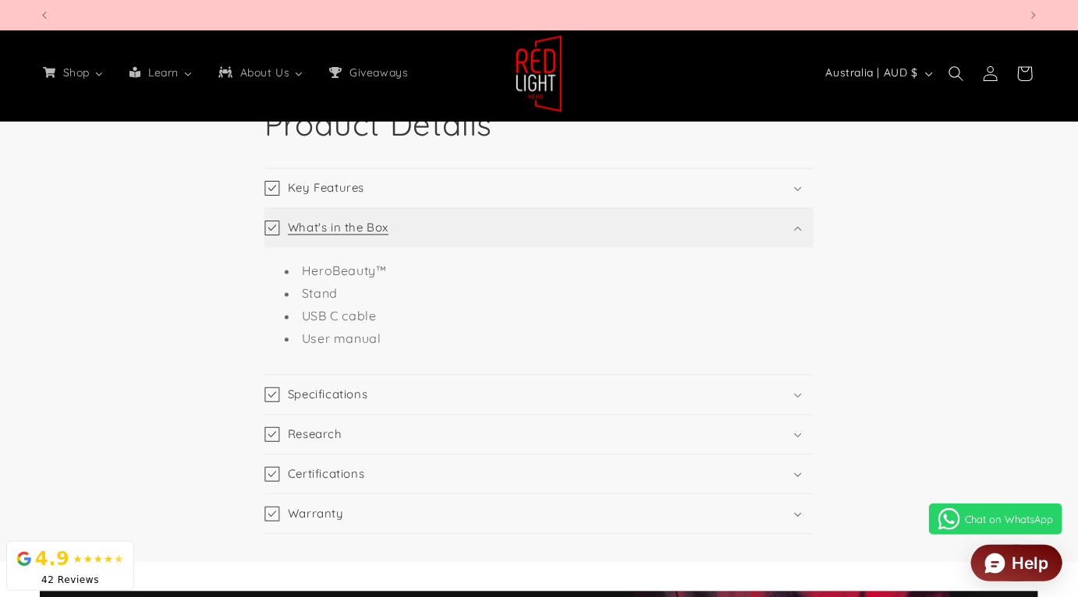
scroll to position [0, 0]
drag, startPoint x: 788, startPoint y: 240, endPoint x: 781, endPoint y: 220, distance: 21.5
click at [788, 239] on summary "What's in the Box" at bounding box center [538, 227] width 549 height 39
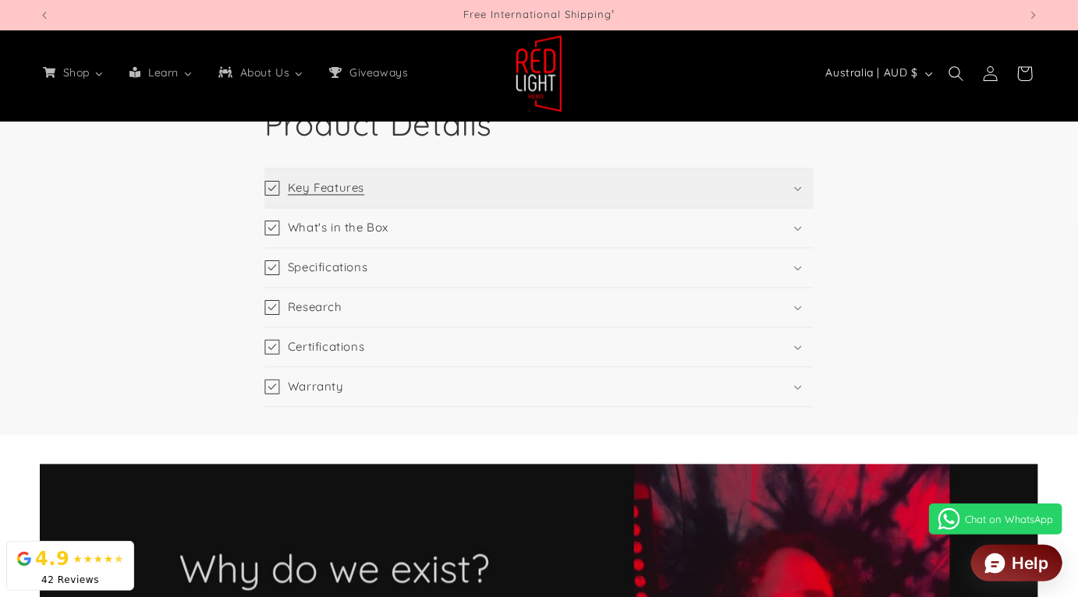
click at [783, 206] on summary "Key Features" at bounding box center [538, 187] width 549 height 39
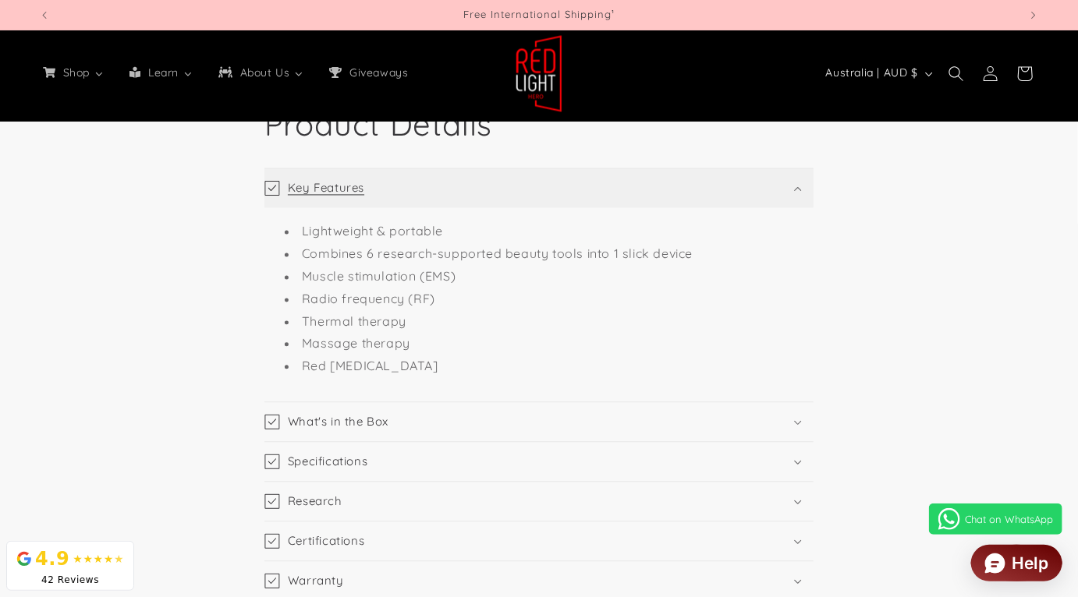
click at [783, 206] on summary "Key Features" at bounding box center [538, 187] width 549 height 39
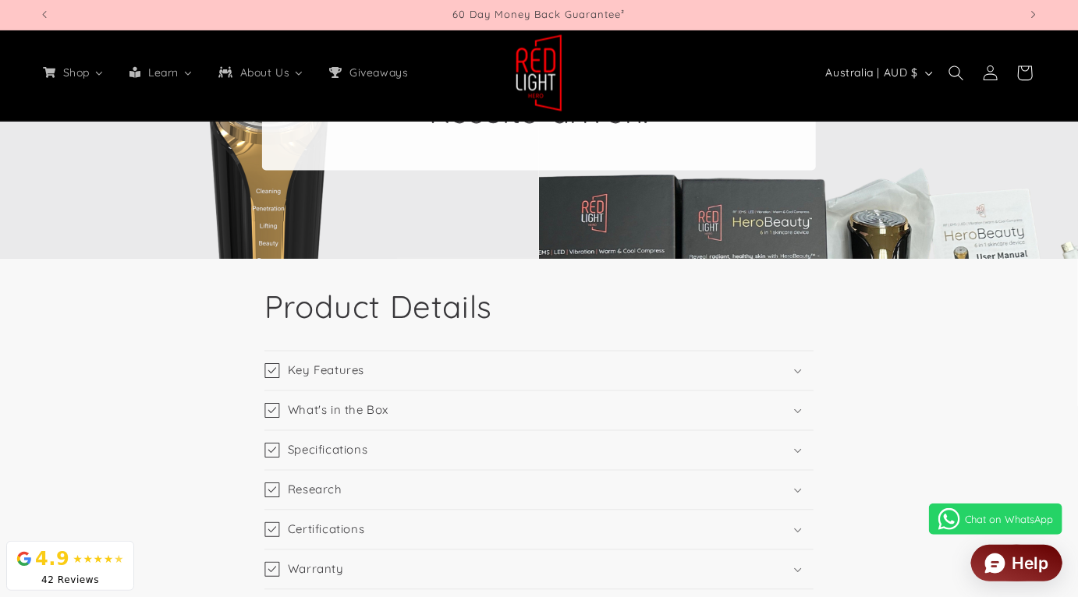
scroll to position [1504, 0]
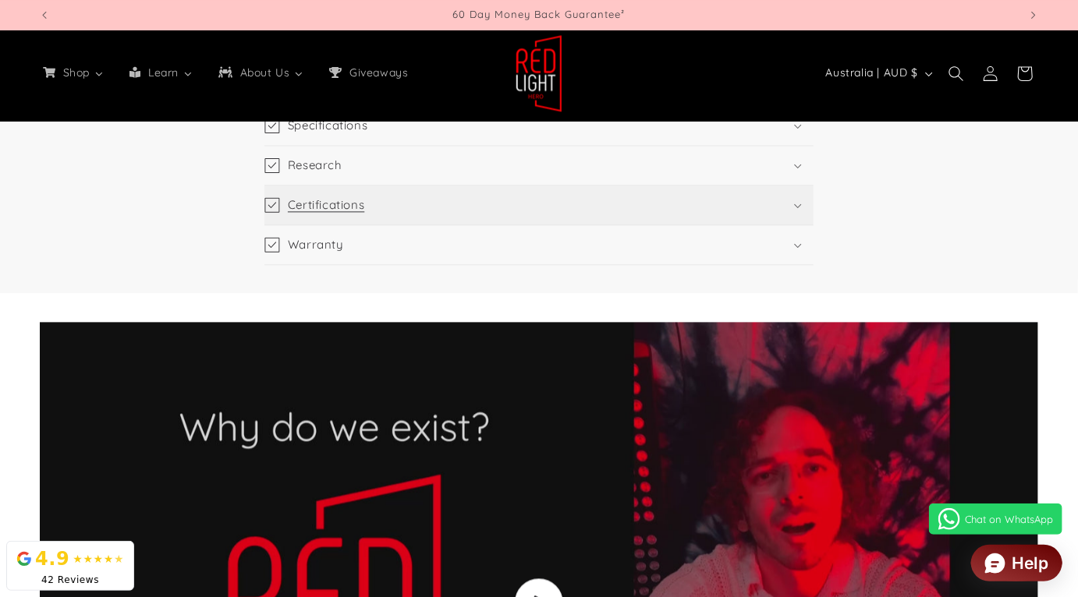
click at [756, 225] on summary "Certifications" at bounding box center [538, 205] width 549 height 39
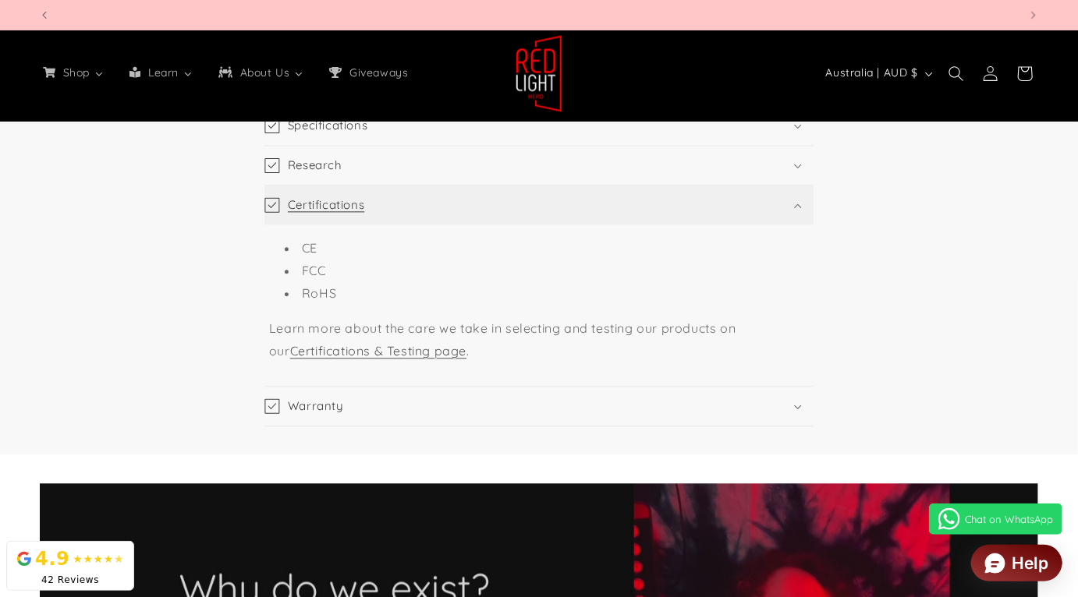
click at [757, 225] on summary "Certifications" at bounding box center [538, 205] width 549 height 39
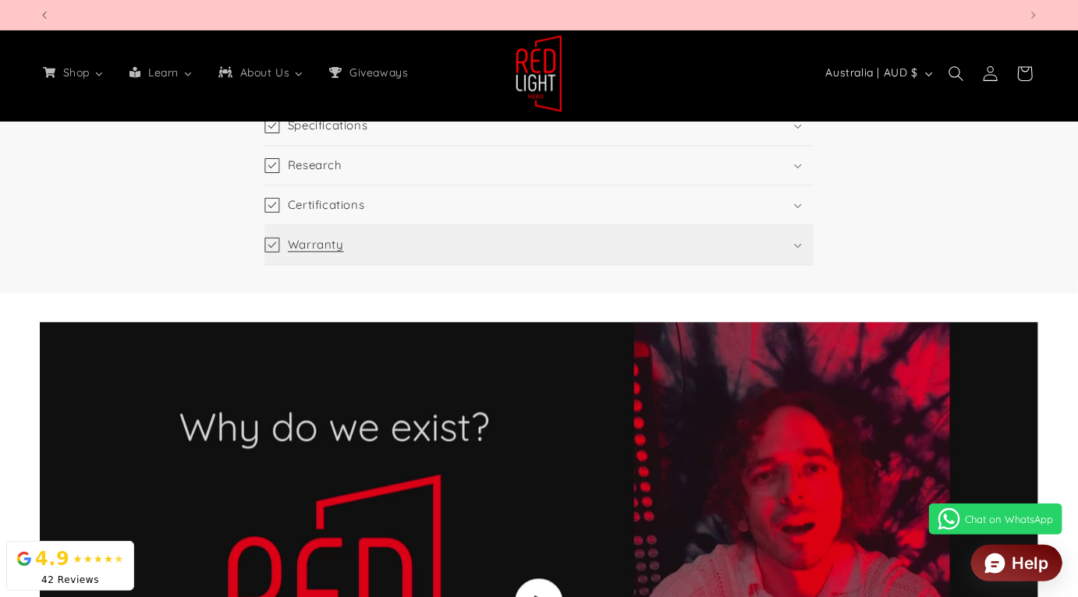
scroll to position [0, 1959]
click at [766, 225] on summary "Certifications" at bounding box center [538, 205] width 549 height 39
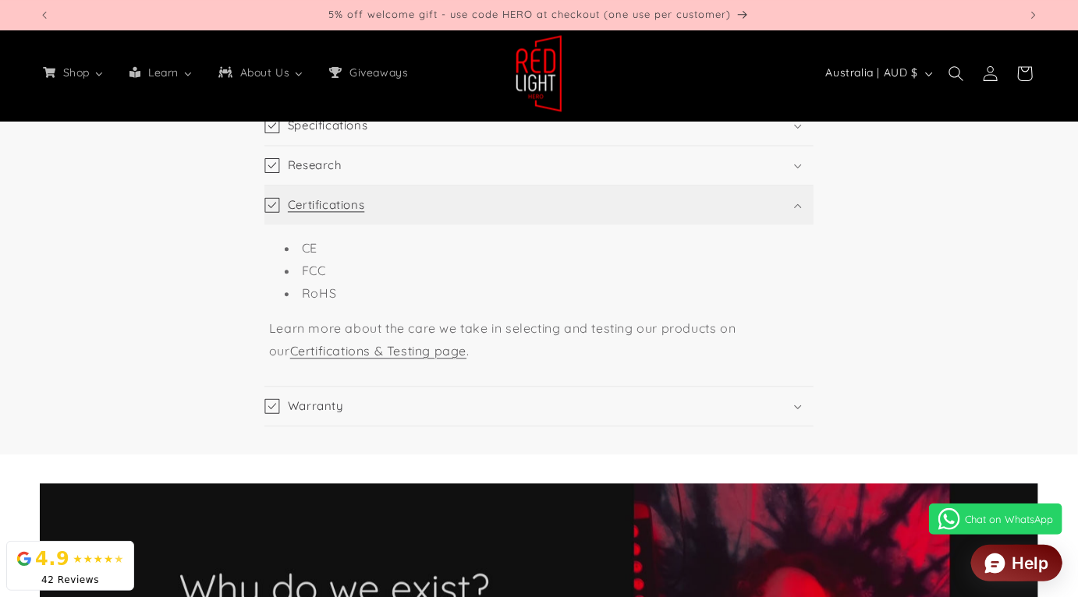
click at [770, 225] on summary "Certifications" at bounding box center [538, 205] width 549 height 39
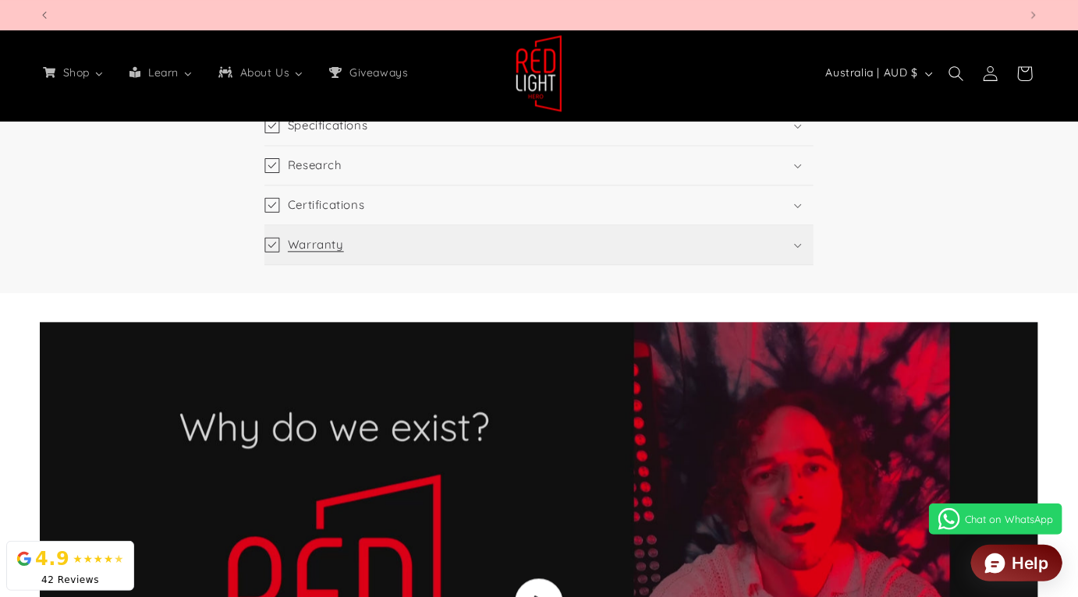
click at [750, 246] on summary "Warranty" at bounding box center [538, 244] width 549 height 39
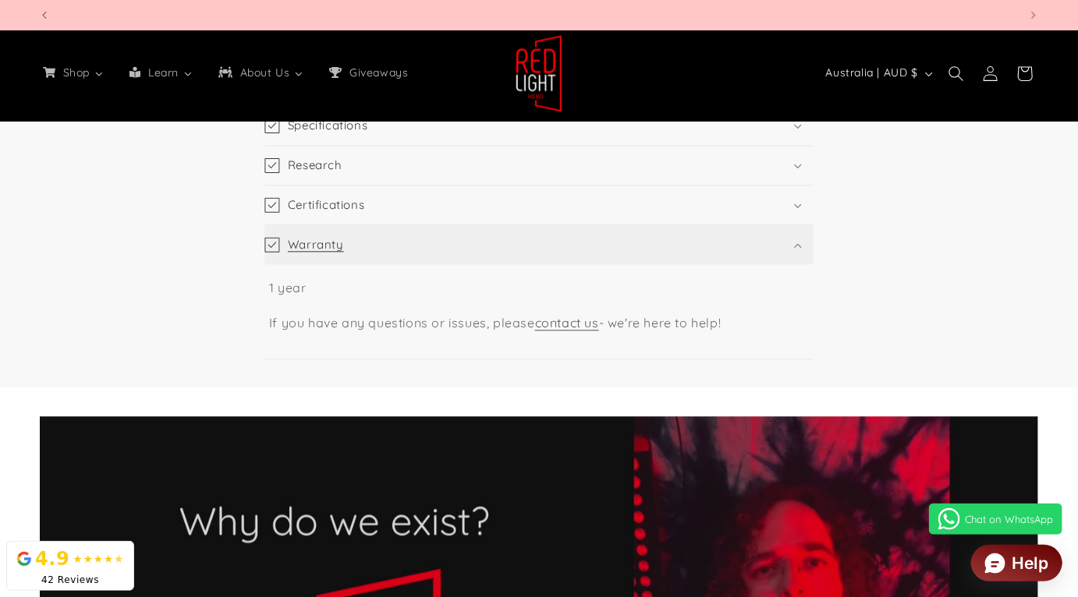
scroll to position [0, 2939]
click at [750, 246] on summary "Warranty" at bounding box center [538, 244] width 549 height 39
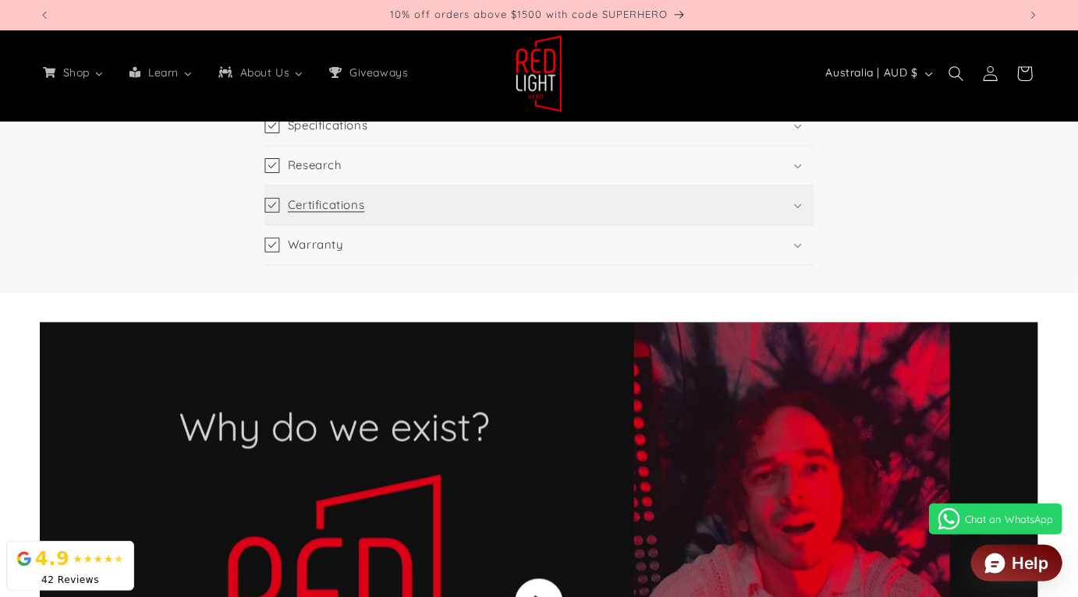
click at [745, 204] on summary "Certifications" at bounding box center [538, 205] width 549 height 39
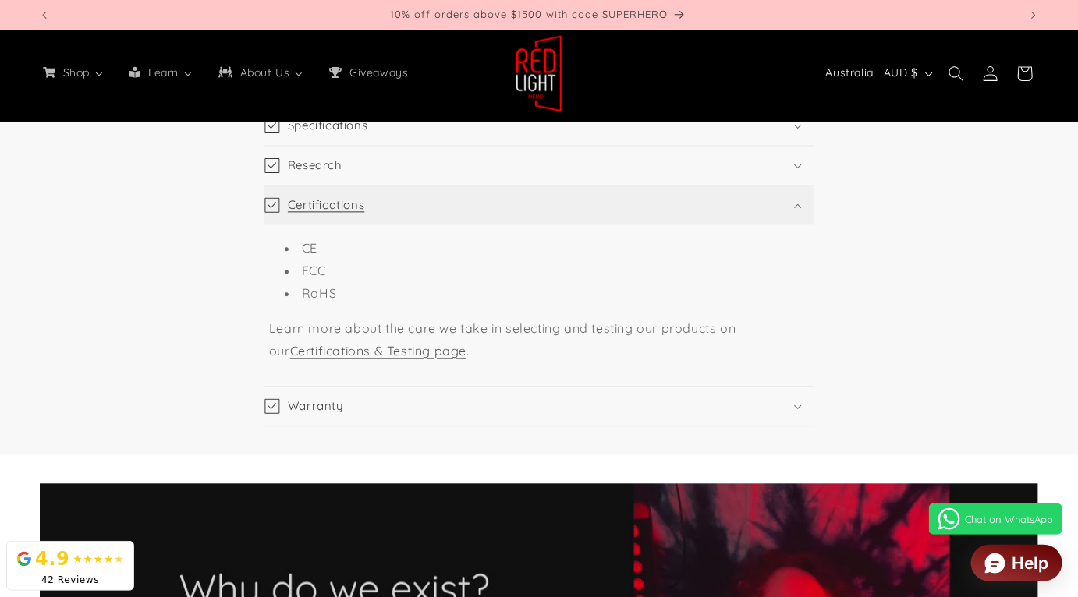
click at [745, 204] on summary "Certifications" at bounding box center [538, 205] width 549 height 39
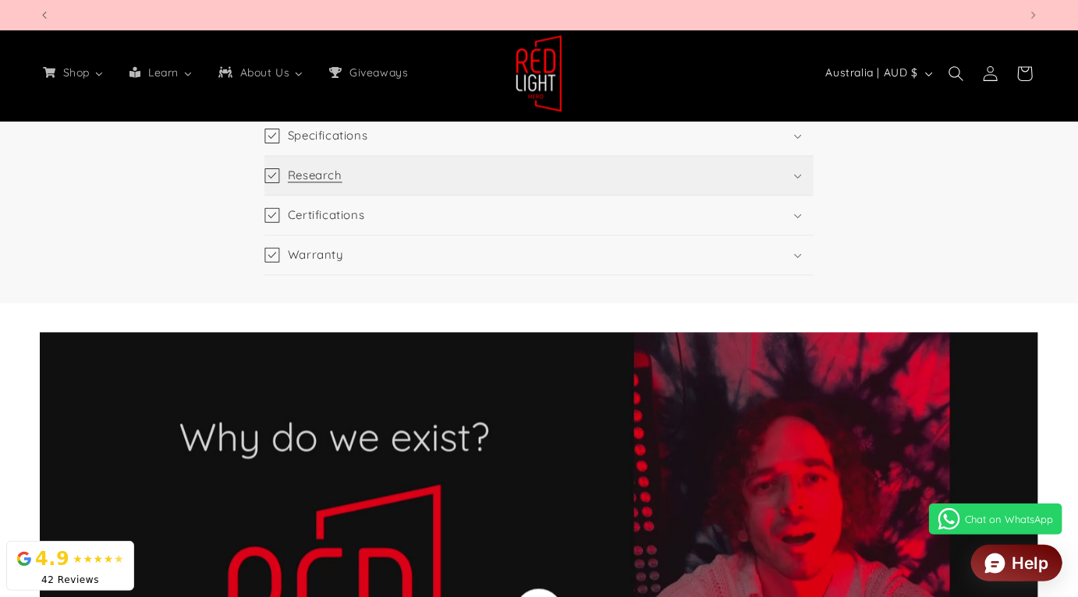
scroll to position [0, 979]
click at [448, 175] on summary "Research" at bounding box center [538, 175] width 549 height 39
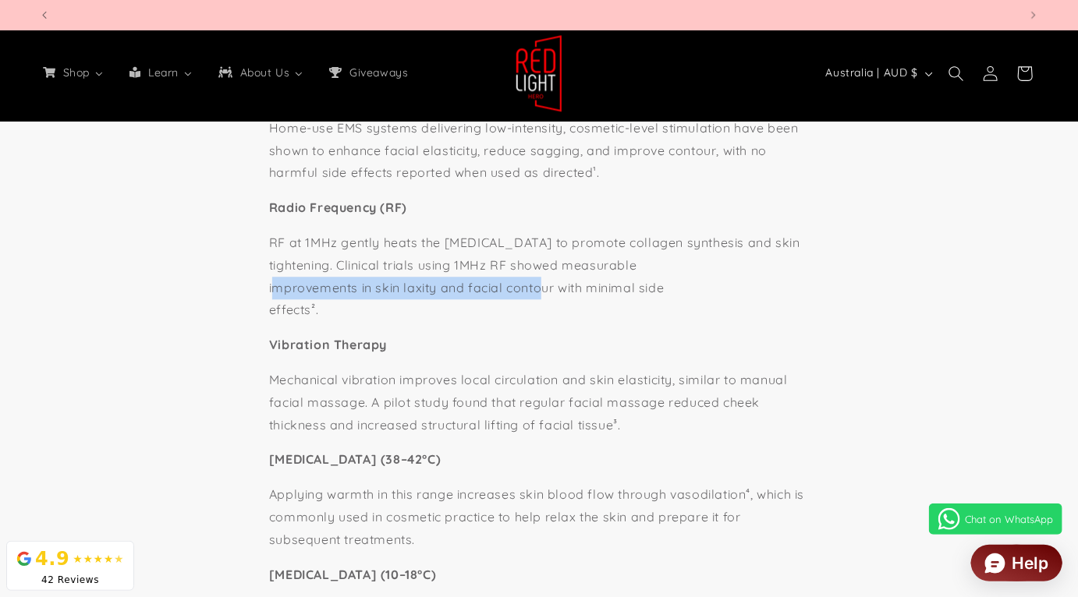
scroll to position [0, 2939]
drag, startPoint x: 252, startPoint y: 299, endPoint x: 554, endPoint y: 292, distance: 302.6
copy p "improvements in skin laxity and facial contour"
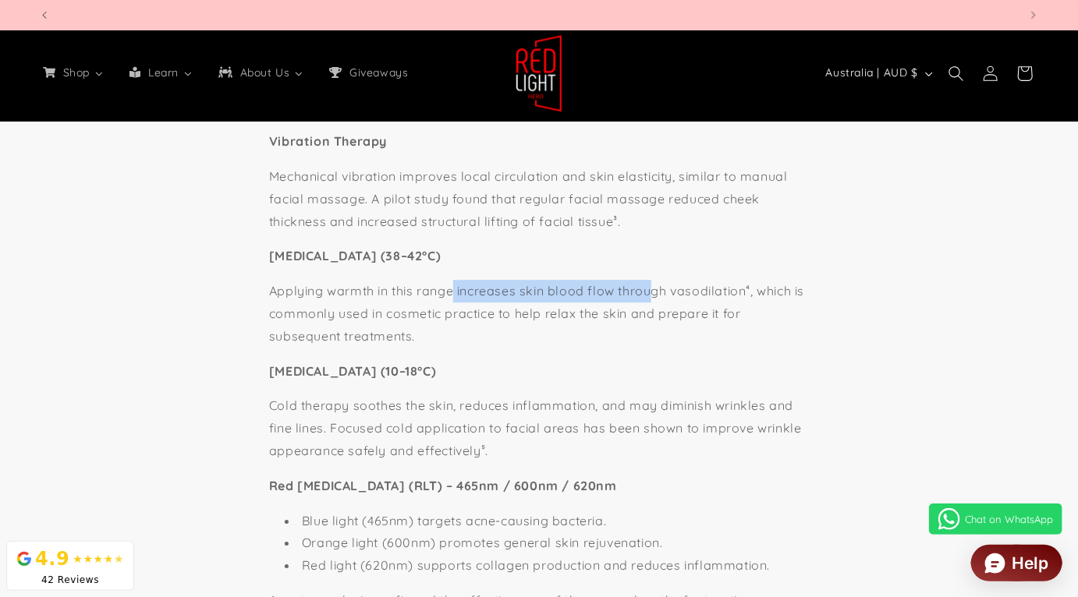
scroll to position [0, 3918]
drag, startPoint x: 453, startPoint y: 322, endPoint x: 614, endPoint y: 304, distance: 162.4
click at [614, 304] on p "Applying warmth in this range increases skin blood flow through vasodilation⁴, …" at bounding box center [539, 311] width 540 height 67
copy p "increases skin blood flow"
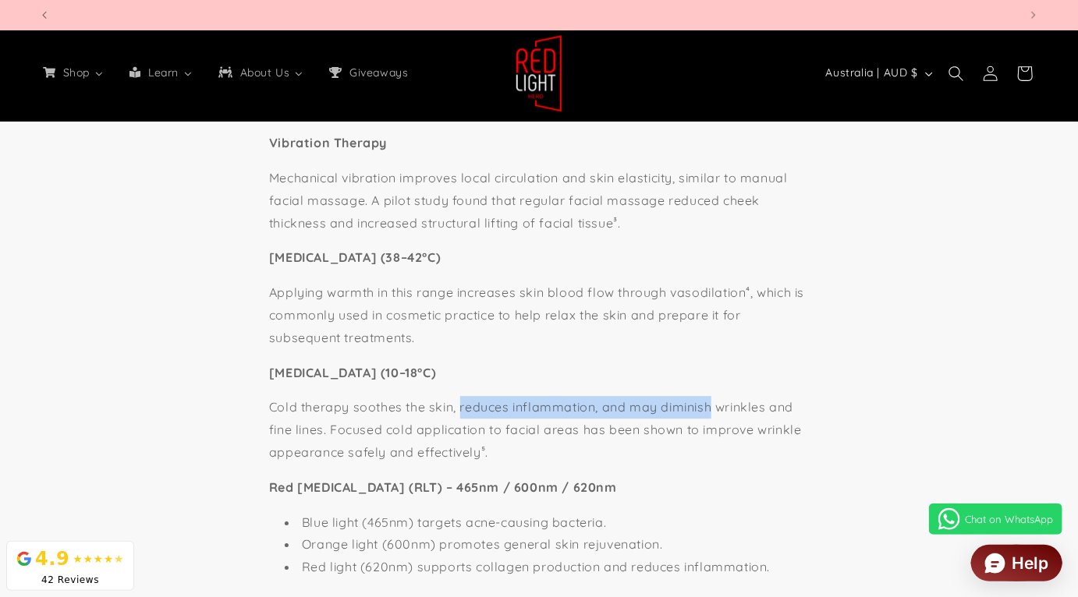
scroll to position [0, 1959]
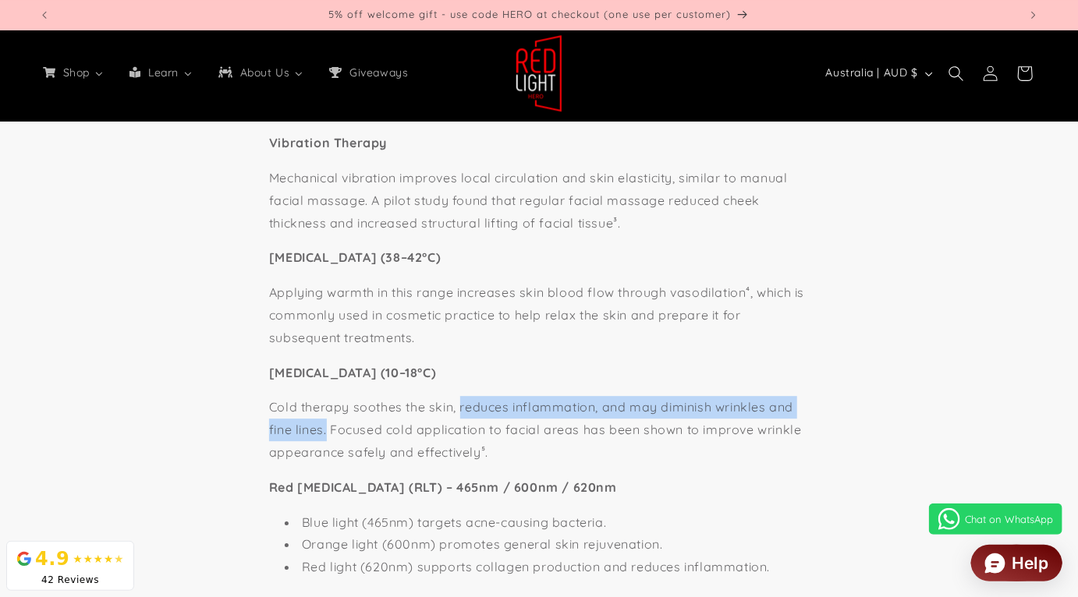
drag, startPoint x: 461, startPoint y: 419, endPoint x: 328, endPoint y: 447, distance: 135.3
click at [328, 447] on p "Cold therapy soothes the skin, reduces inflammation, and may diminish wrinkles …" at bounding box center [539, 429] width 540 height 67
copy p "reduces inflammation, and may diminish wrinkles and fine lines."
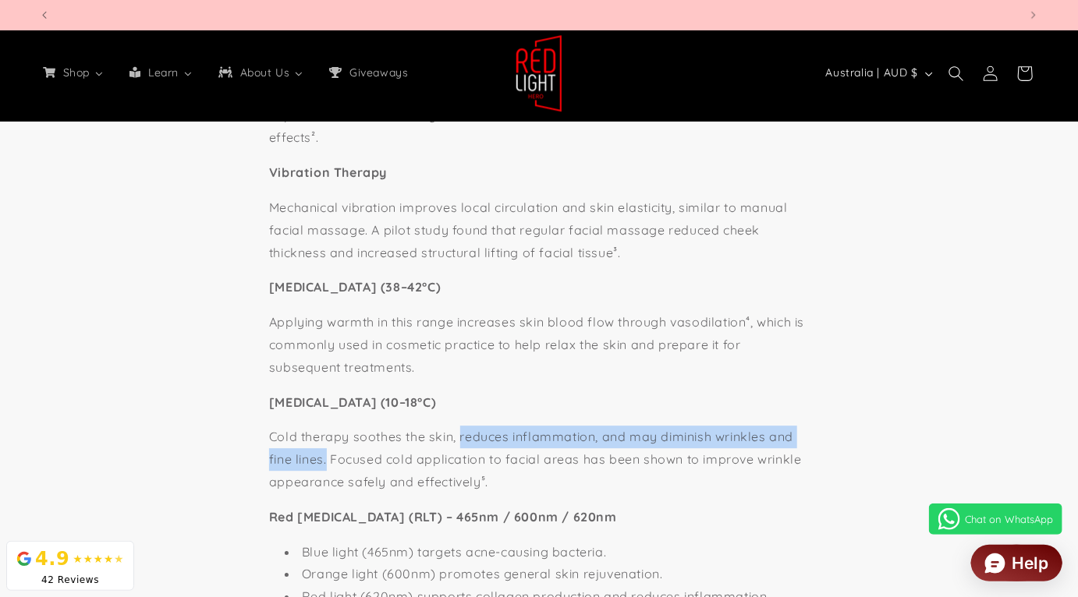
scroll to position [0, 979]
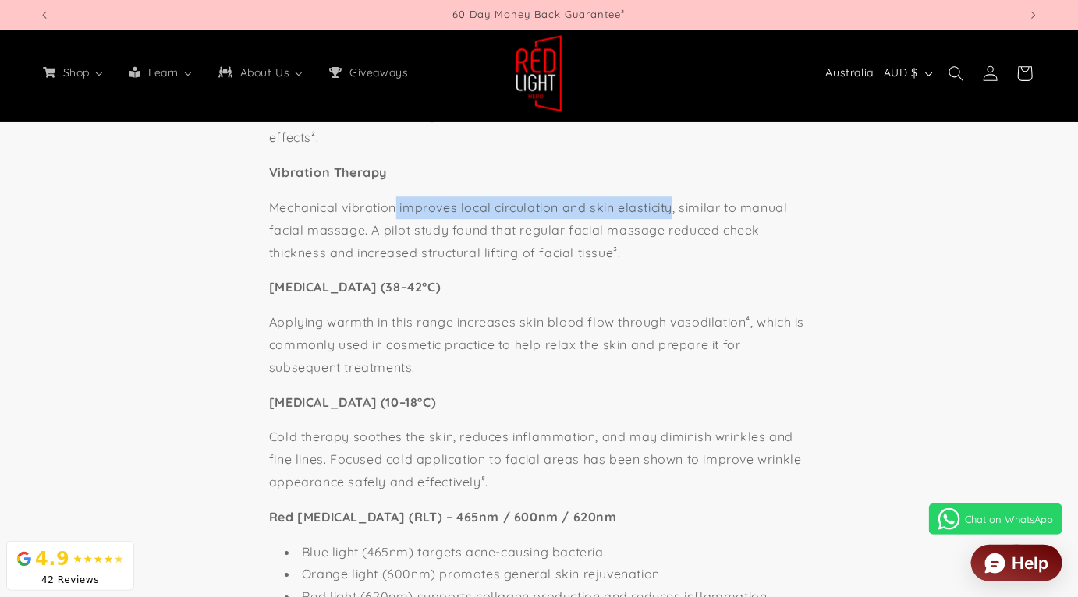
drag, startPoint x: 398, startPoint y: 220, endPoint x: 674, endPoint y: 216, distance: 275.3
click at [674, 216] on p "Mechanical vibration improves local circulation and skin elasticity, similar to…" at bounding box center [539, 229] width 540 height 67
copy p "improves local circulation and skin elasticity"
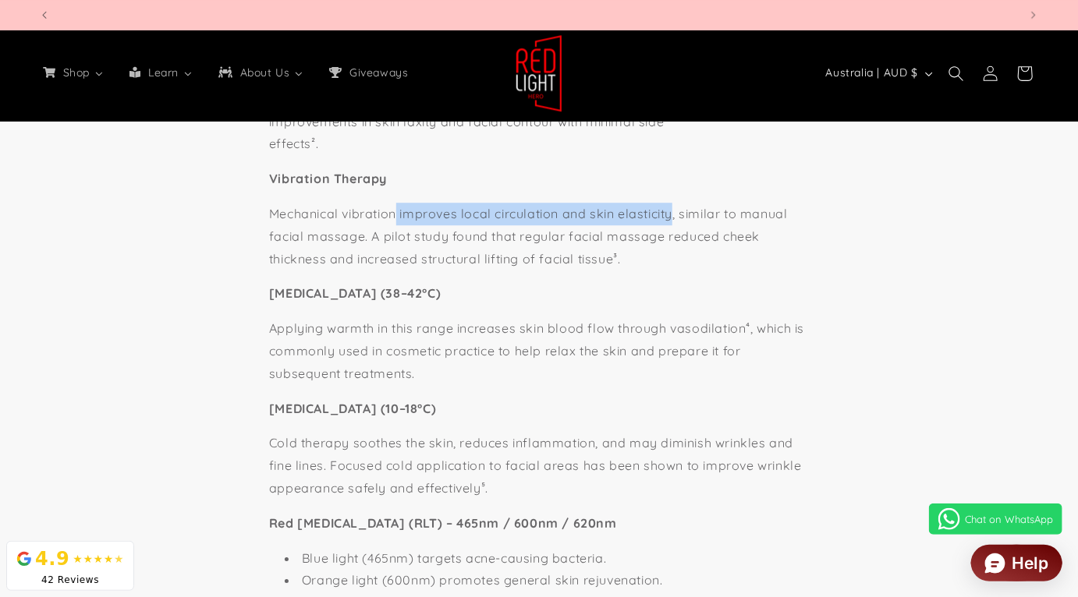
scroll to position [0, 2939]
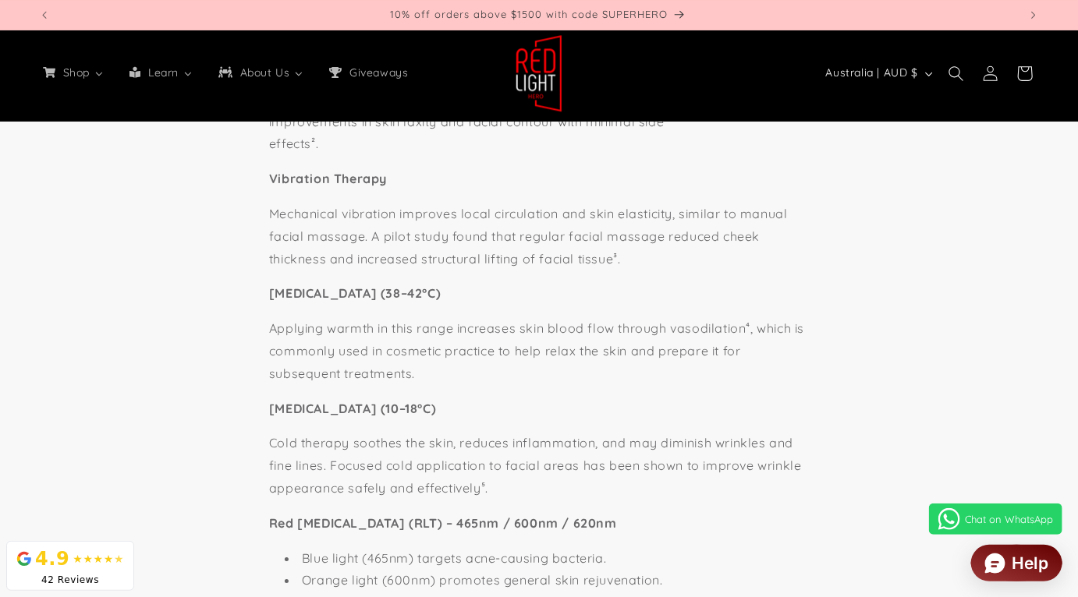
click at [357, 270] on p "Mechanical vibration improves local circulation and skin elasticity, similar to…" at bounding box center [539, 236] width 540 height 67
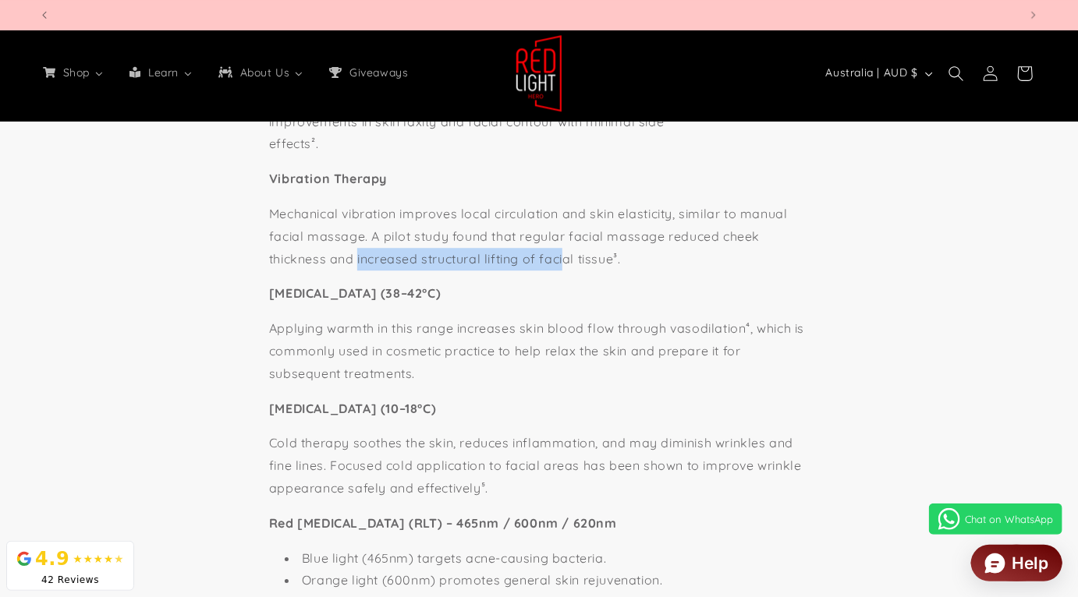
scroll to position [0, 3918]
drag, startPoint x: 359, startPoint y: 271, endPoint x: 611, endPoint y: 272, distance: 252.6
click at [611, 270] on p "Mechanical vibration improves local circulation and skin elasticity, similar to…" at bounding box center [539, 236] width 540 height 67
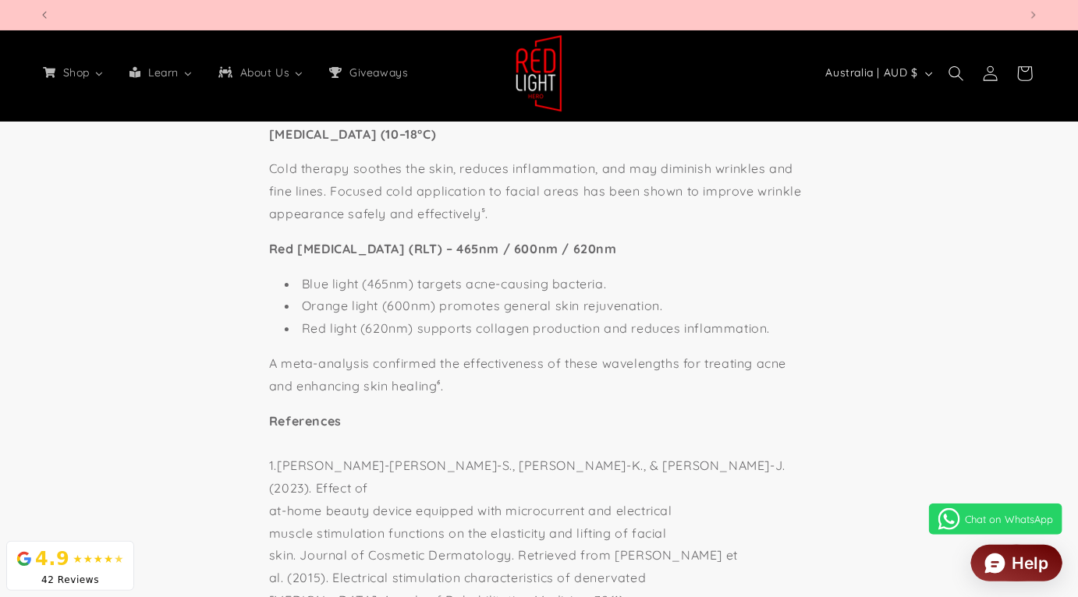
scroll to position [0, 1959]
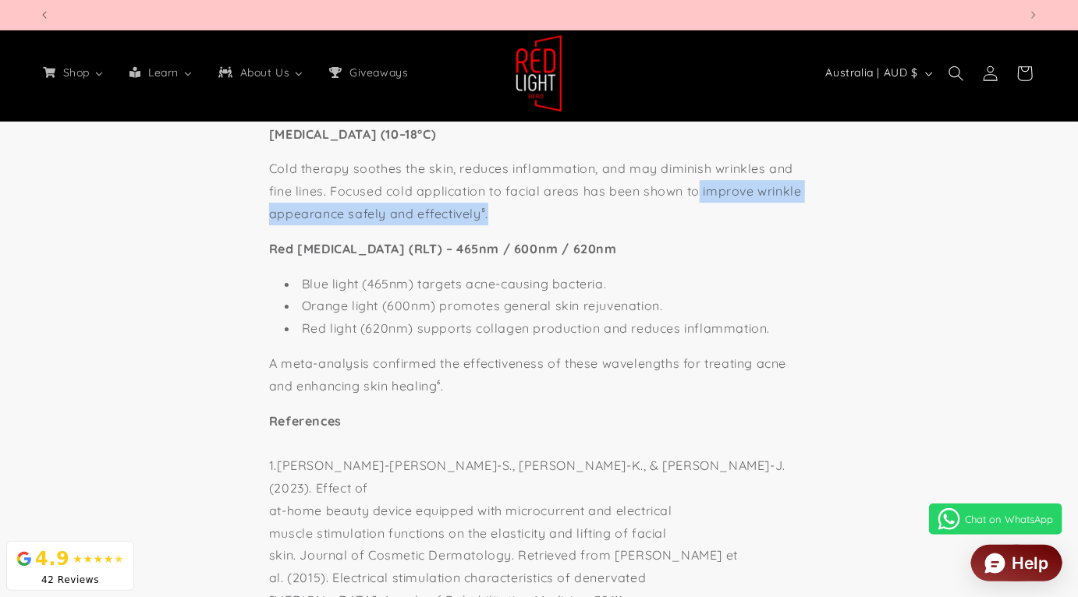
drag, startPoint x: 699, startPoint y: 204, endPoint x: 686, endPoint y: 221, distance: 21.7
click at [686, 221] on p "Cold therapy soothes the skin, reduces inflammation, and may diminish wrinkles …" at bounding box center [539, 191] width 540 height 67
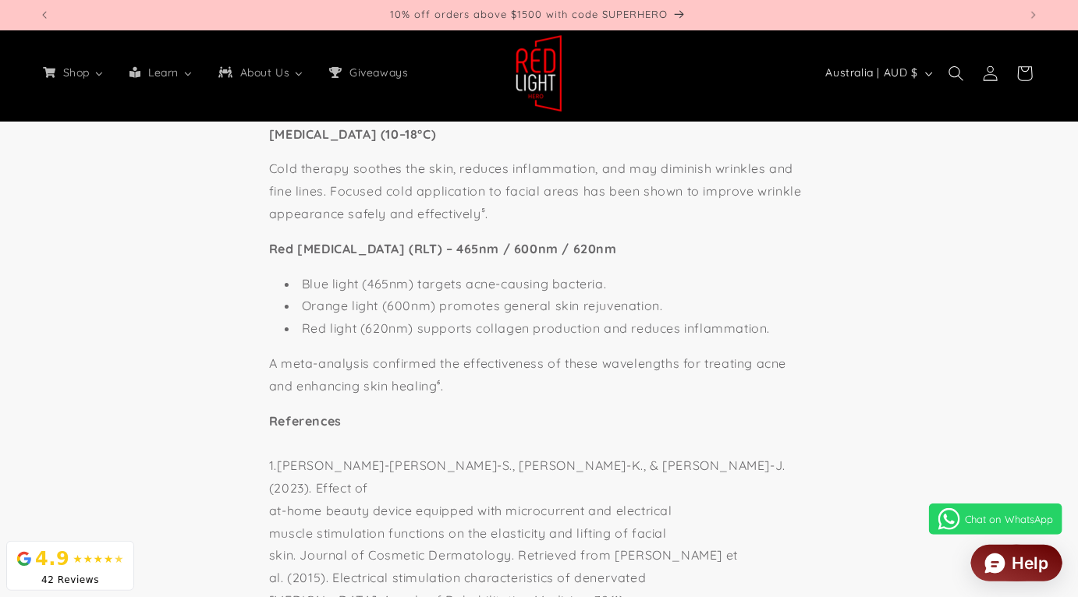
click at [526, 185] on p "Cold therapy soothes the skin, reduces inflammation, and may diminish wrinkles …" at bounding box center [539, 191] width 540 height 67
click at [670, 184] on p "Cold therapy soothes the skin, reduces inflammation, and may diminish wrinkles …" at bounding box center [539, 191] width 540 height 67
click at [384, 165] on div "HeroBeauty™ combines six science-backed technologies to support facial rejuvena…" at bounding box center [539, 421] width 540 height 1674
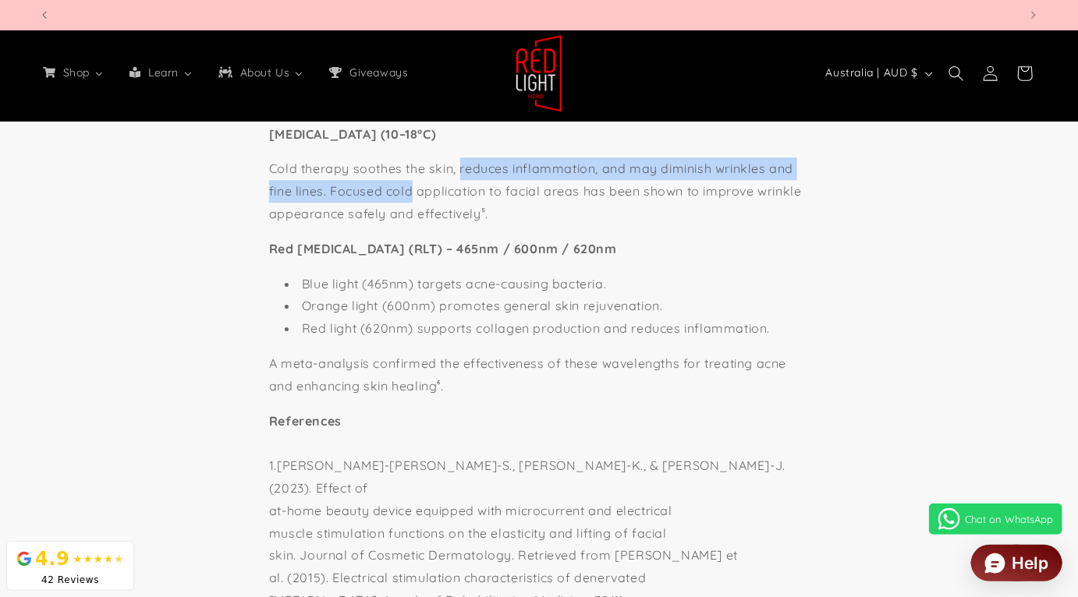
scroll to position [0, 3918]
drag, startPoint x: 460, startPoint y: 184, endPoint x: 362, endPoint y: 182, distance: 98.3
click at [337, 196] on p "Cold therapy soothes the skin, reduces inflammation, and may diminish wrinkles …" at bounding box center [539, 191] width 540 height 67
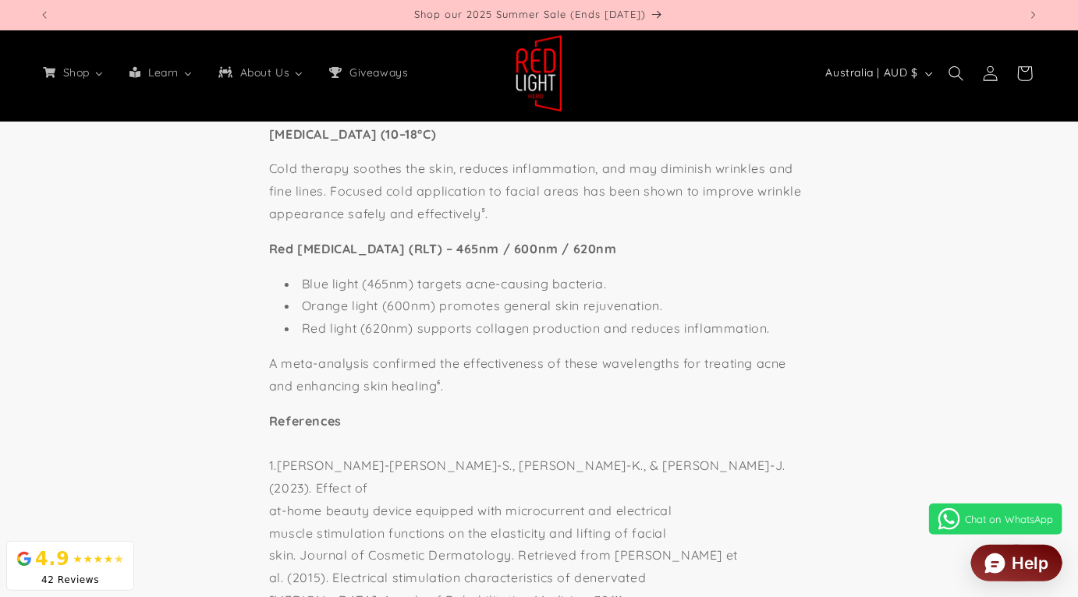
click at [362, 182] on p "Cold therapy soothes the skin, reduces inflammation, and may diminish wrinkles …" at bounding box center [539, 191] width 540 height 67
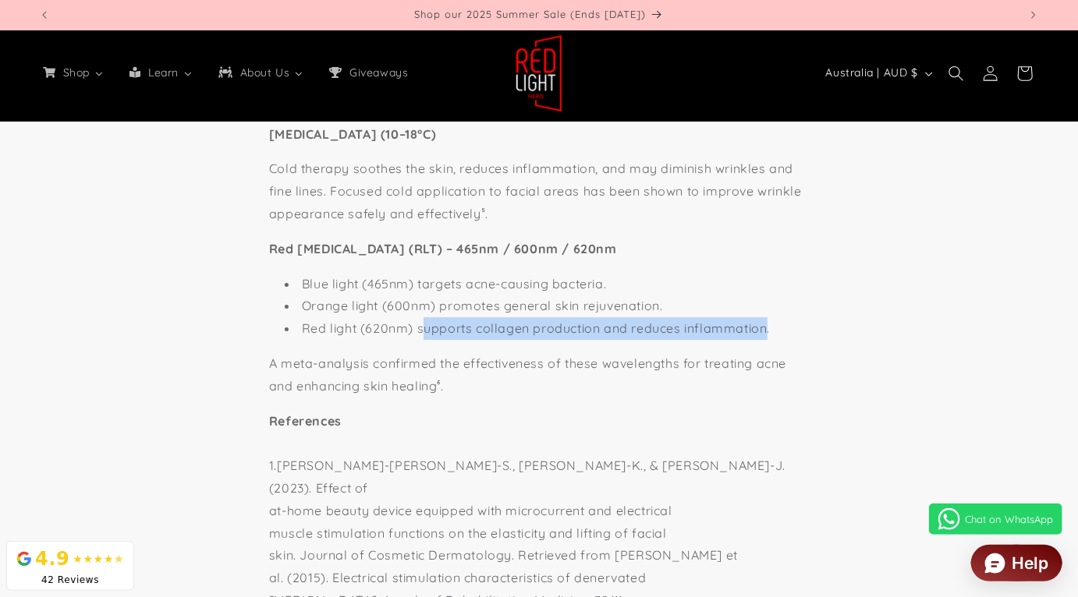
drag, startPoint x: 423, startPoint y: 337, endPoint x: 766, endPoint y: 347, distance: 343.2
click at [766, 340] on li "Red light (620nm) supports collagen production and reduces inflammation." at bounding box center [547, 328] width 524 height 23
copy li "upports collagen production and reduces inflammation"
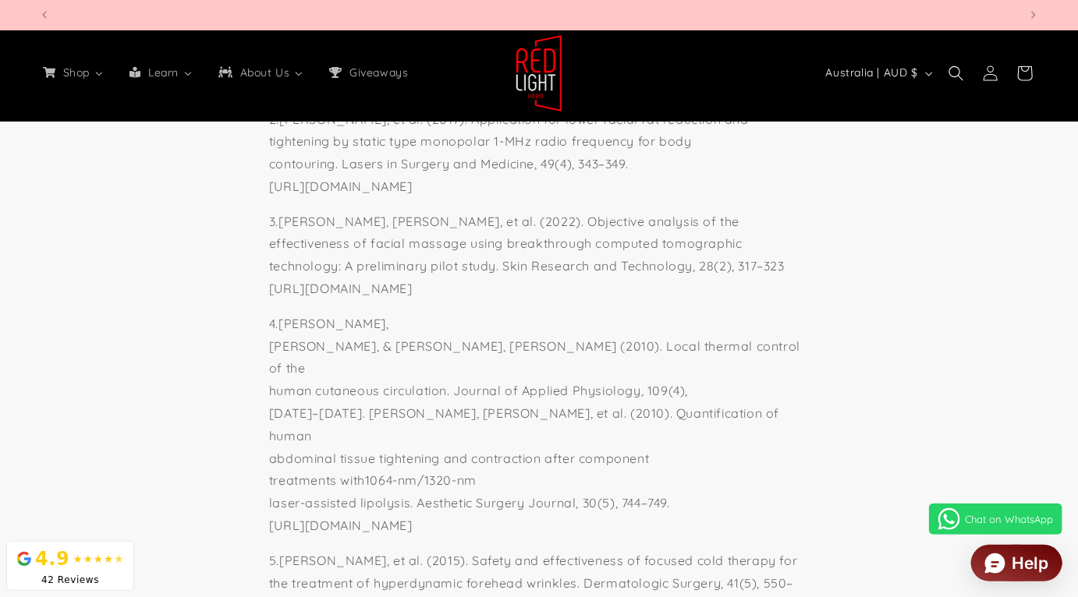
scroll to position [0, 979]
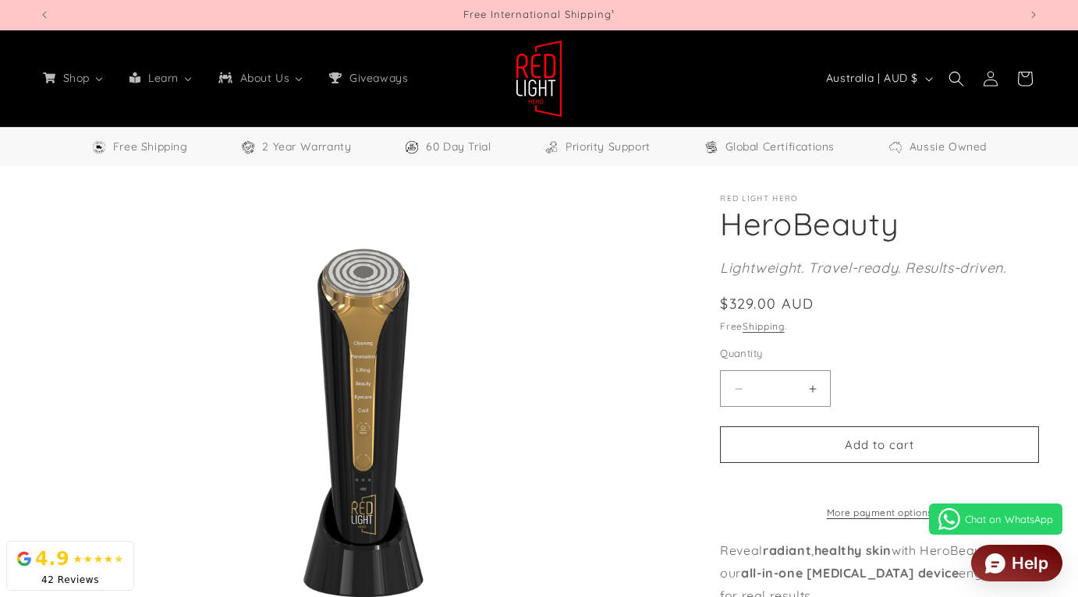
select select "**"
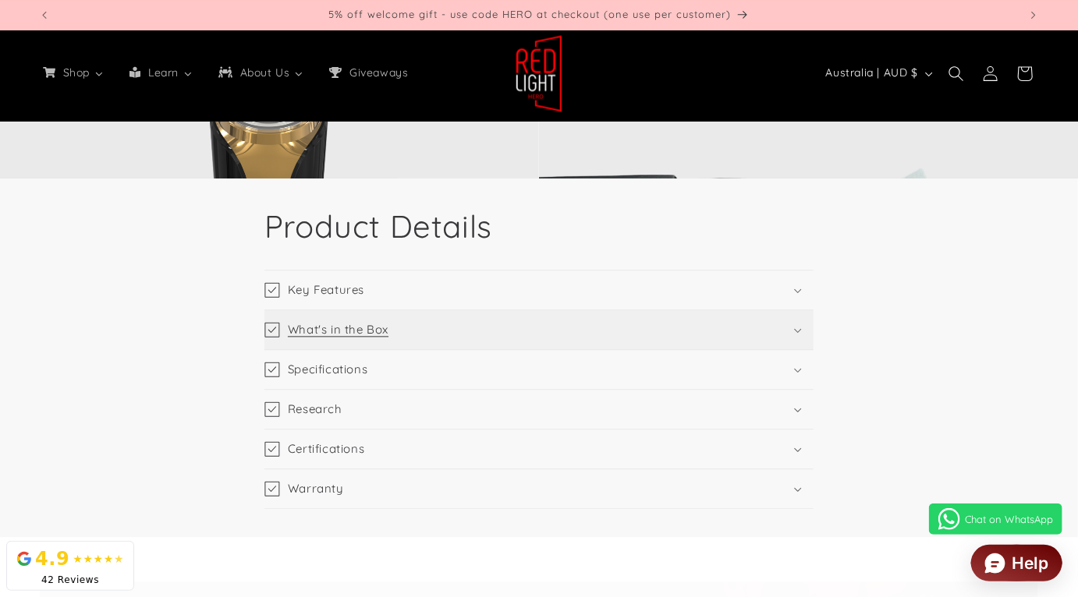
scroll to position [1428, 0]
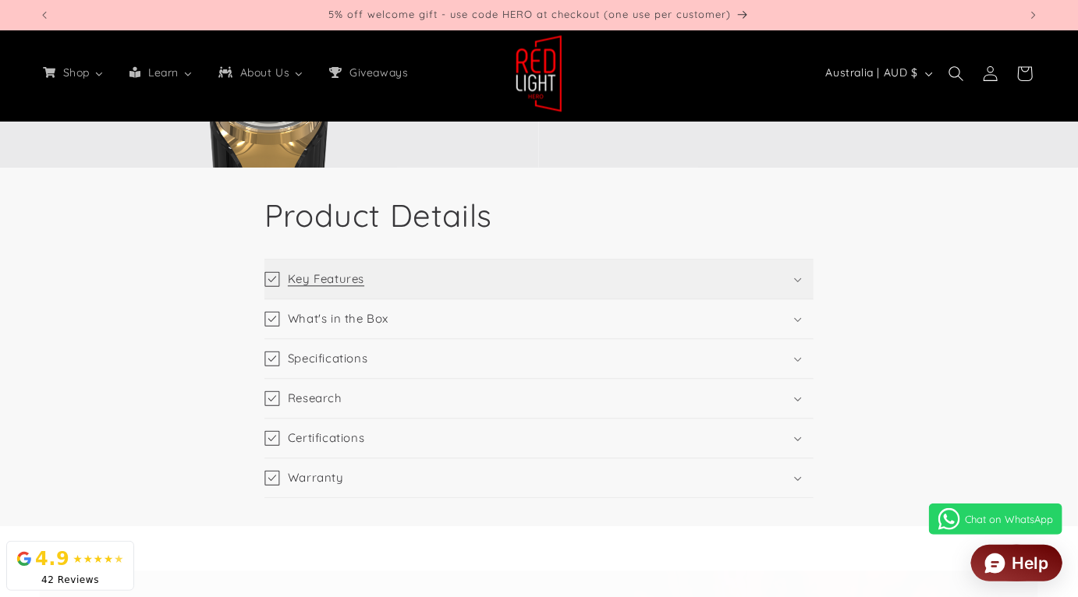
click at [504, 299] on summary "Key Features" at bounding box center [538, 279] width 549 height 39
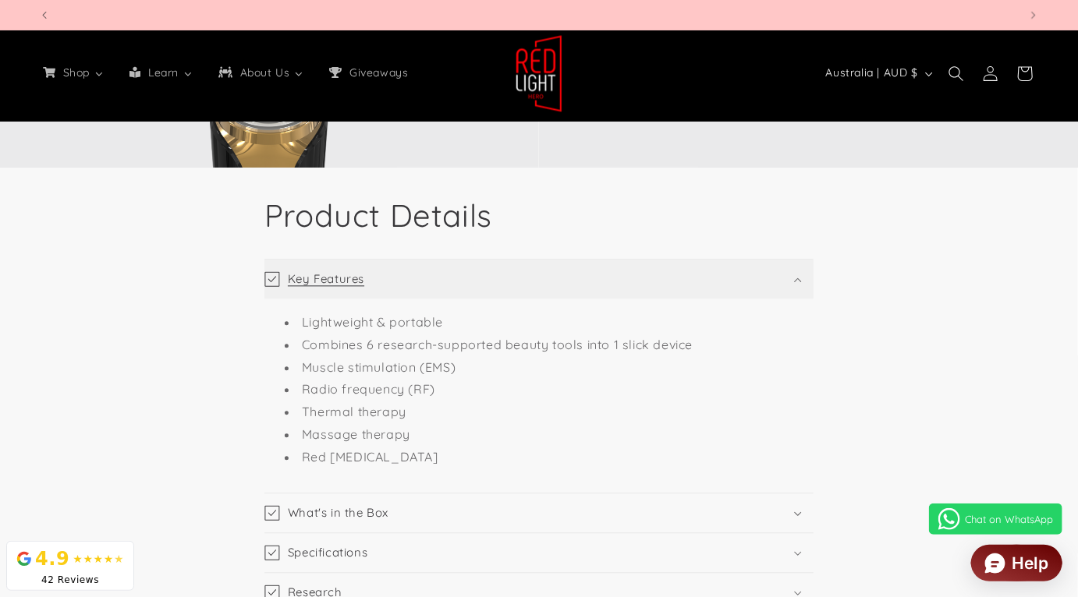
click at [503, 299] on summary "Key Features" at bounding box center [538, 279] width 549 height 39
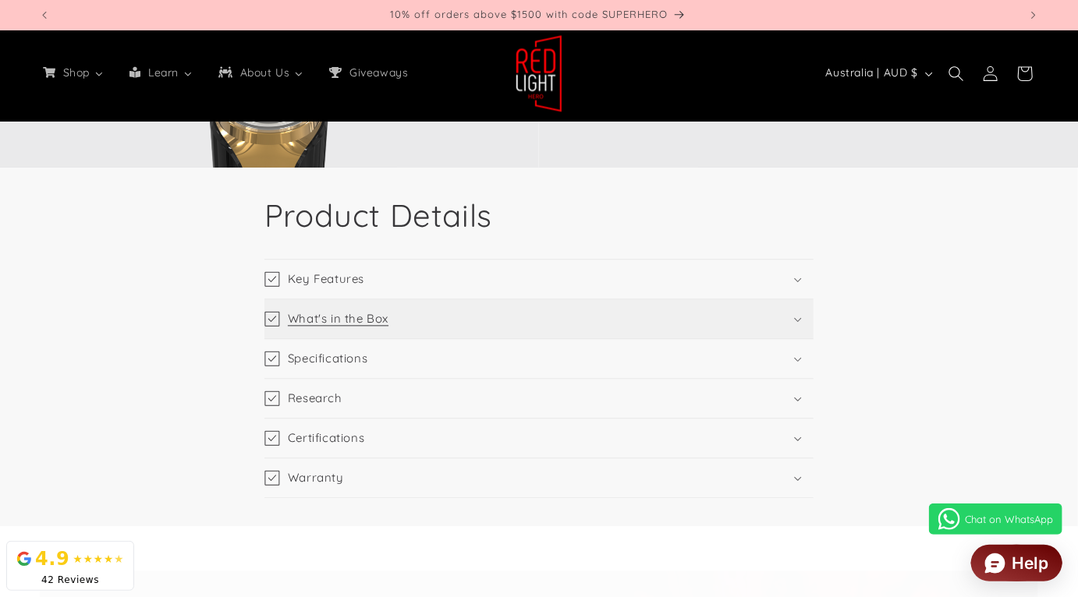
click at [497, 330] on summary "What's in the Box" at bounding box center [538, 318] width 549 height 39
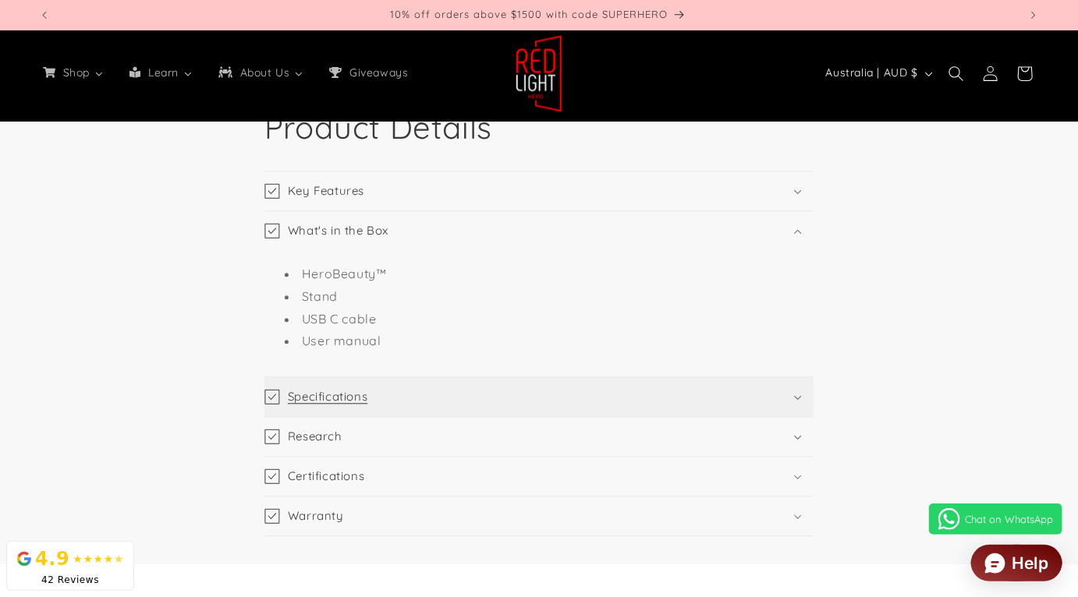
click at [485, 398] on summary "Specifications" at bounding box center [538, 396] width 549 height 39
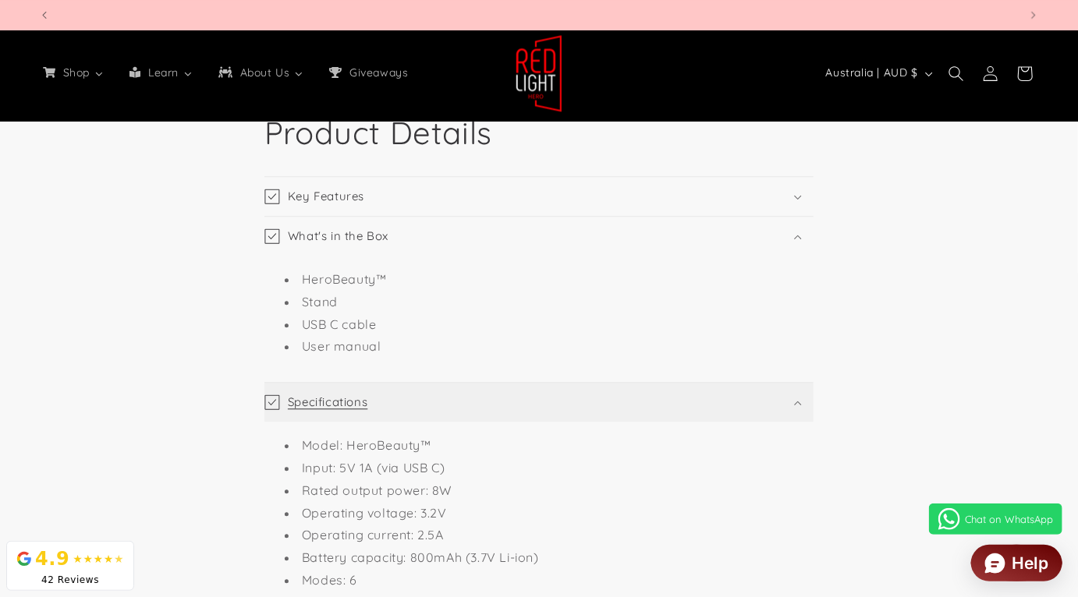
scroll to position [0, 3918]
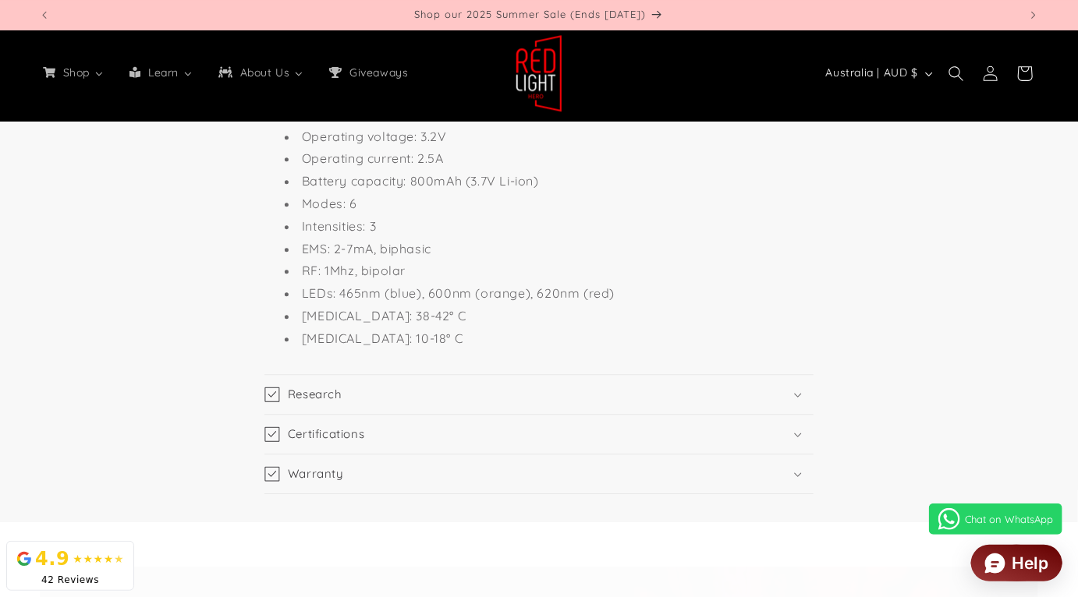
click at [485, 398] on summary "Research" at bounding box center [538, 394] width 549 height 39
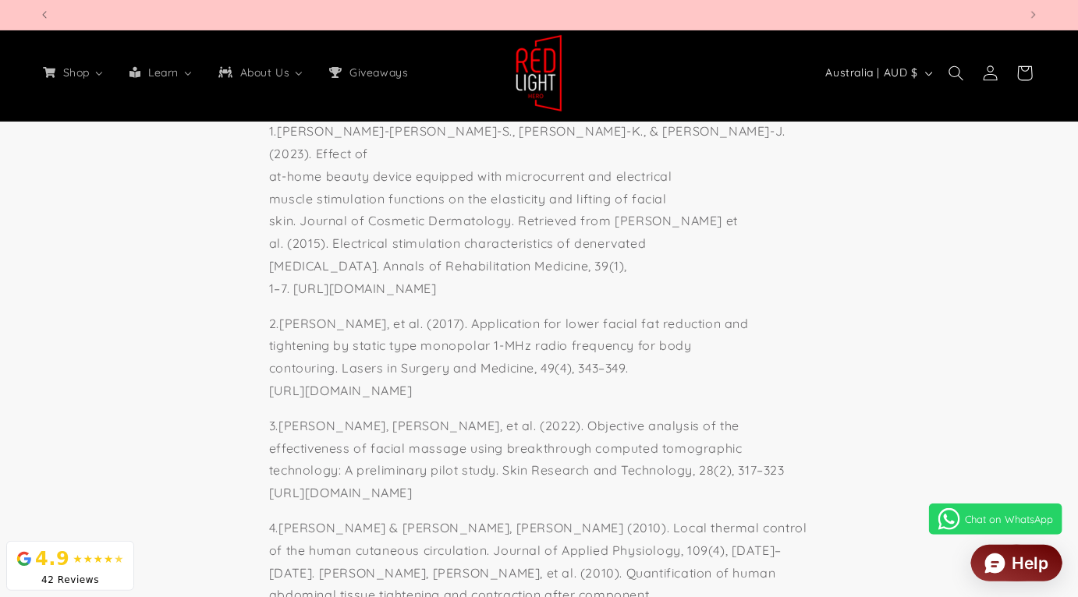
scroll to position [0, 1959]
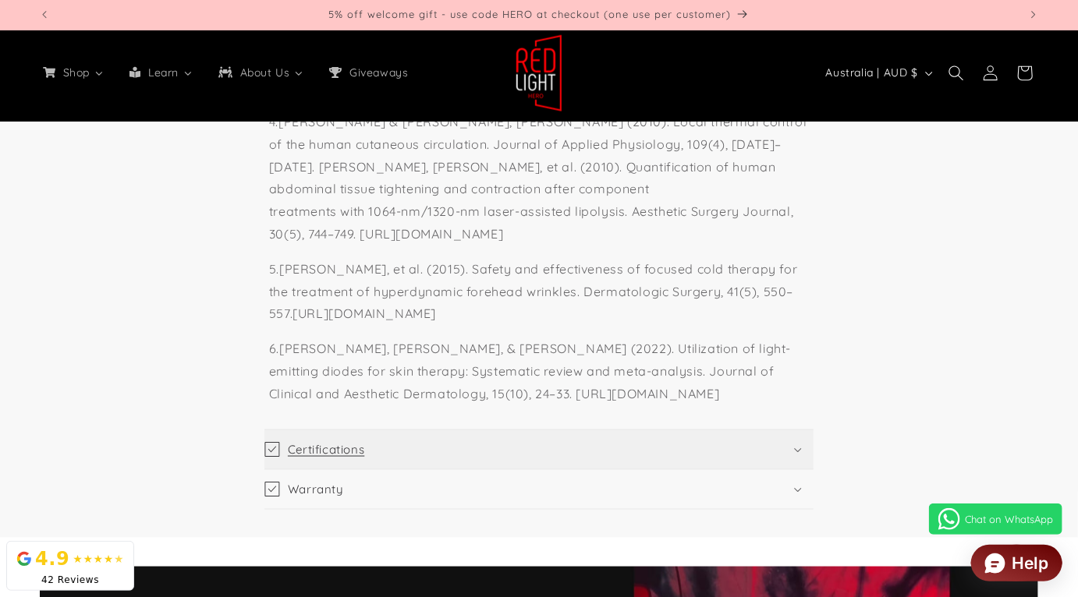
click at [466, 430] on summary "Certifications" at bounding box center [538, 449] width 549 height 39
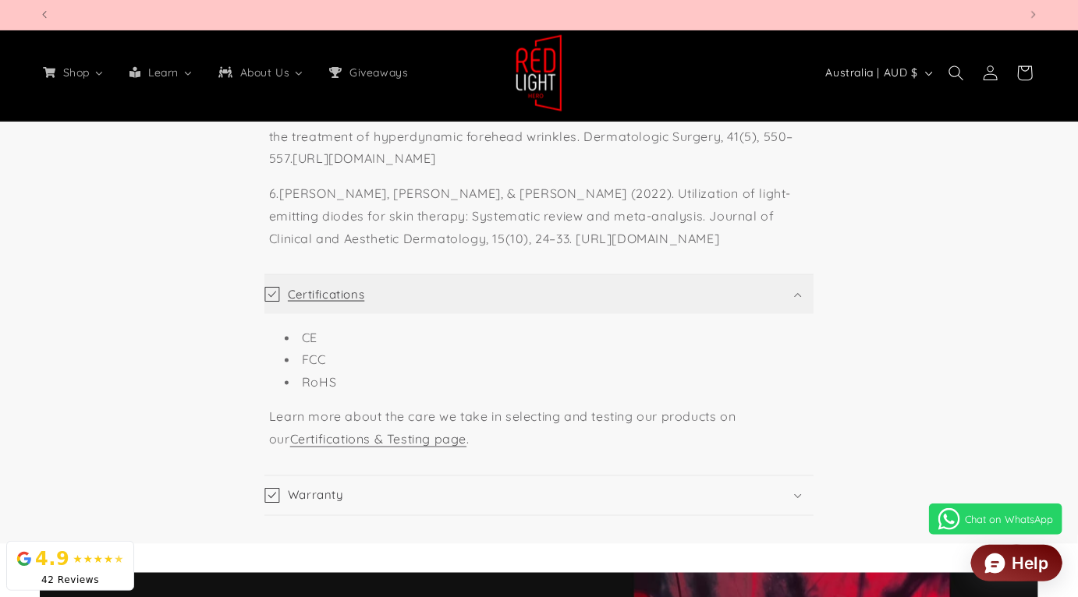
scroll to position [0, 2939]
click at [575, 275] on summary "Certifications" at bounding box center [538, 294] width 549 height 39
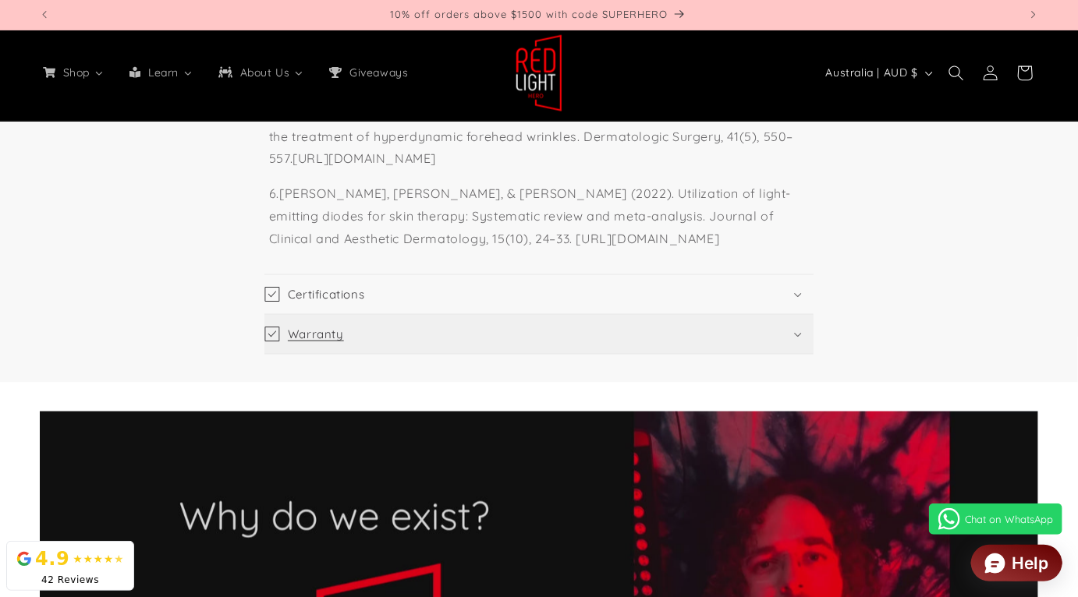
click at [551, 315] on summary "Warranty" at bounding box center [538, 334] width 549 height 39
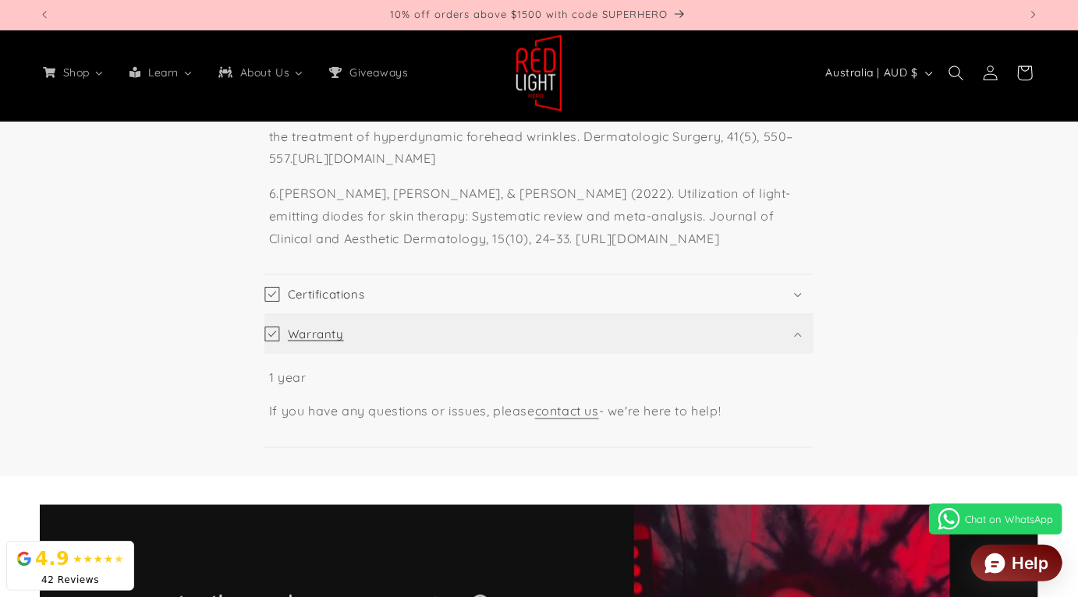
click at [551, 315] on summary "Warranty" at bounding box center [538, 334] width 549 height 39
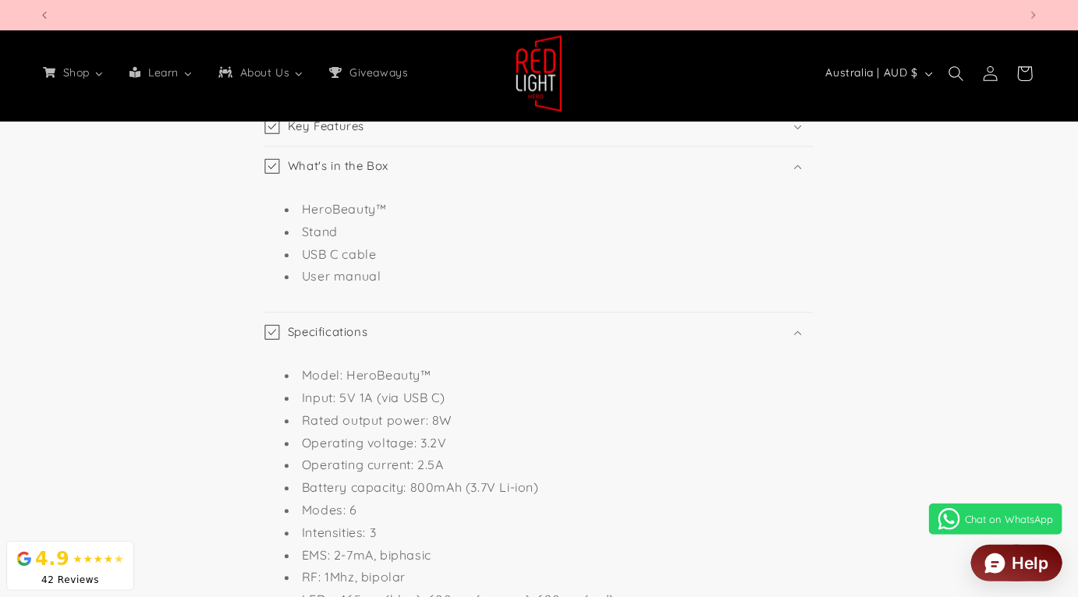
scroll to position [0, 0]
